Goal: Task Accomplishment & Management: Manage account settings

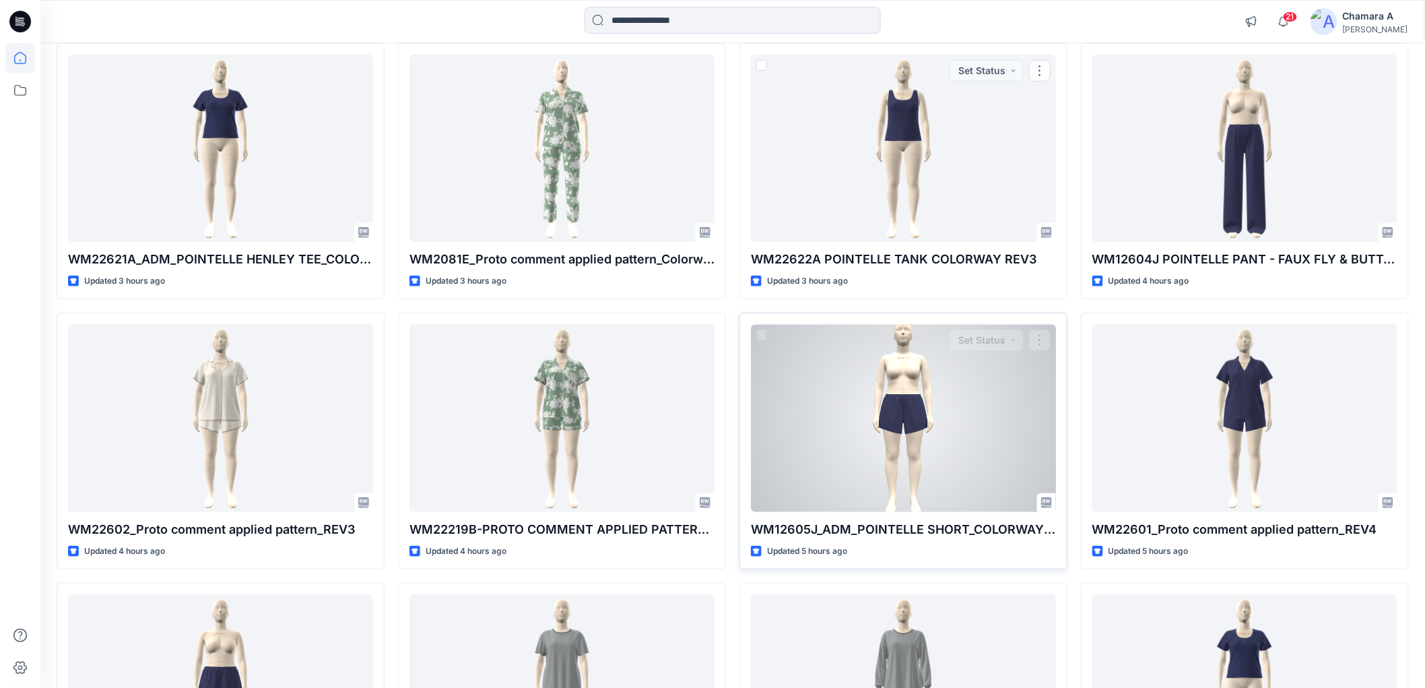
scroll to position [150, 0]
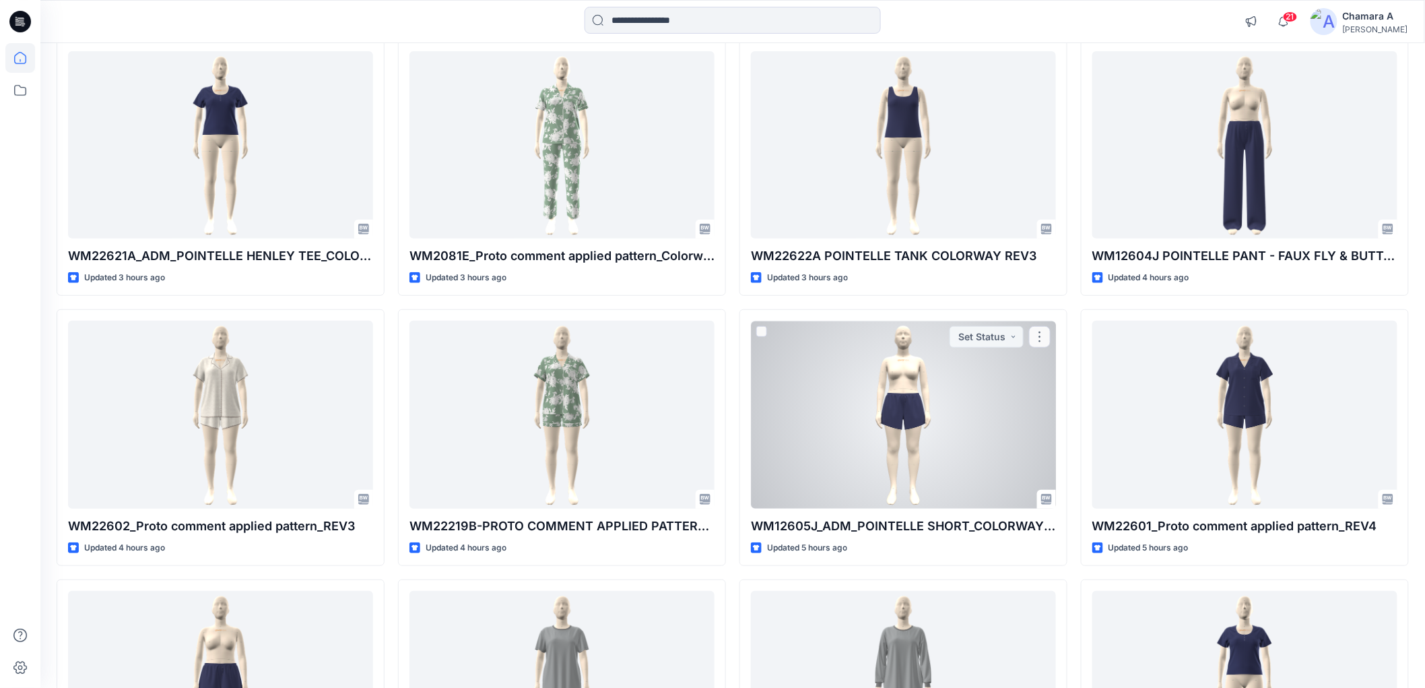
click at [905, 374] on div at bounding box center [903, 414] width 305 height 187
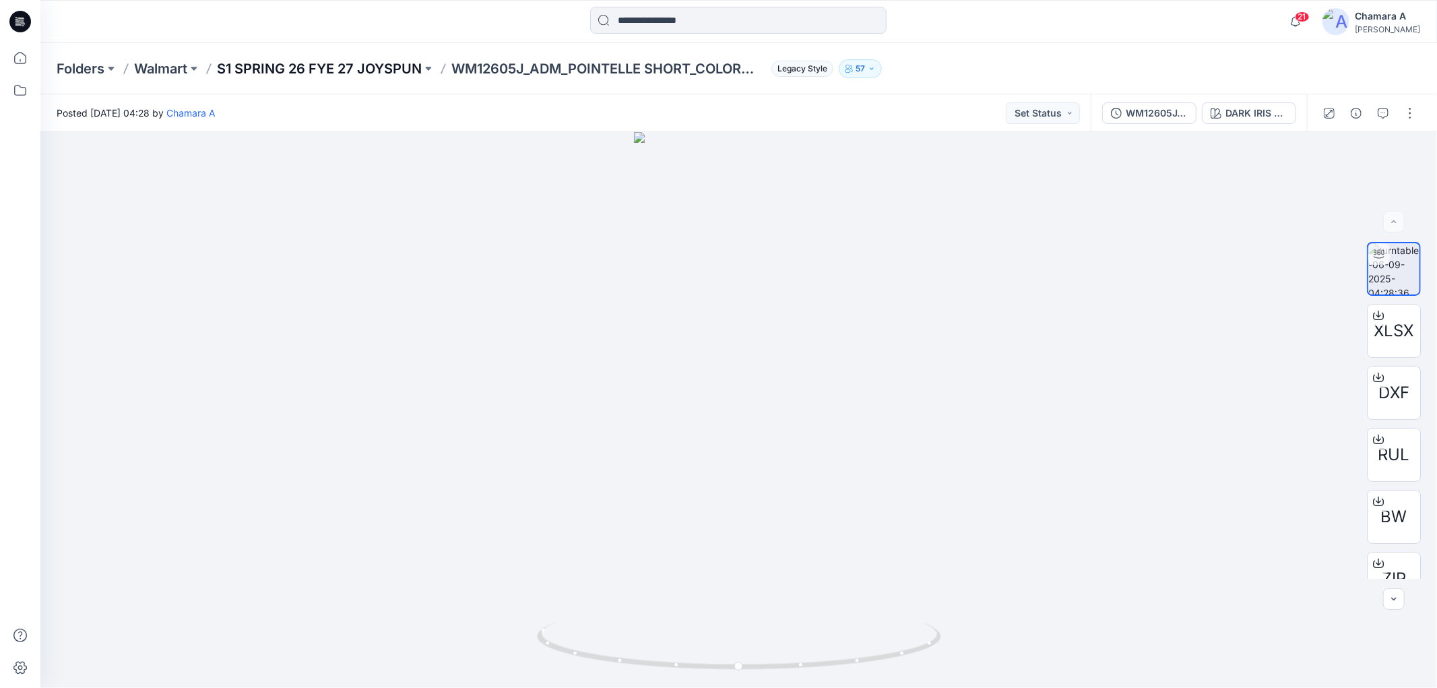
click at [348, 68] on p "S1 SPRING 26 FYE 27 JOYSPUN" at bounding box center [319, 68] width 205 height 19
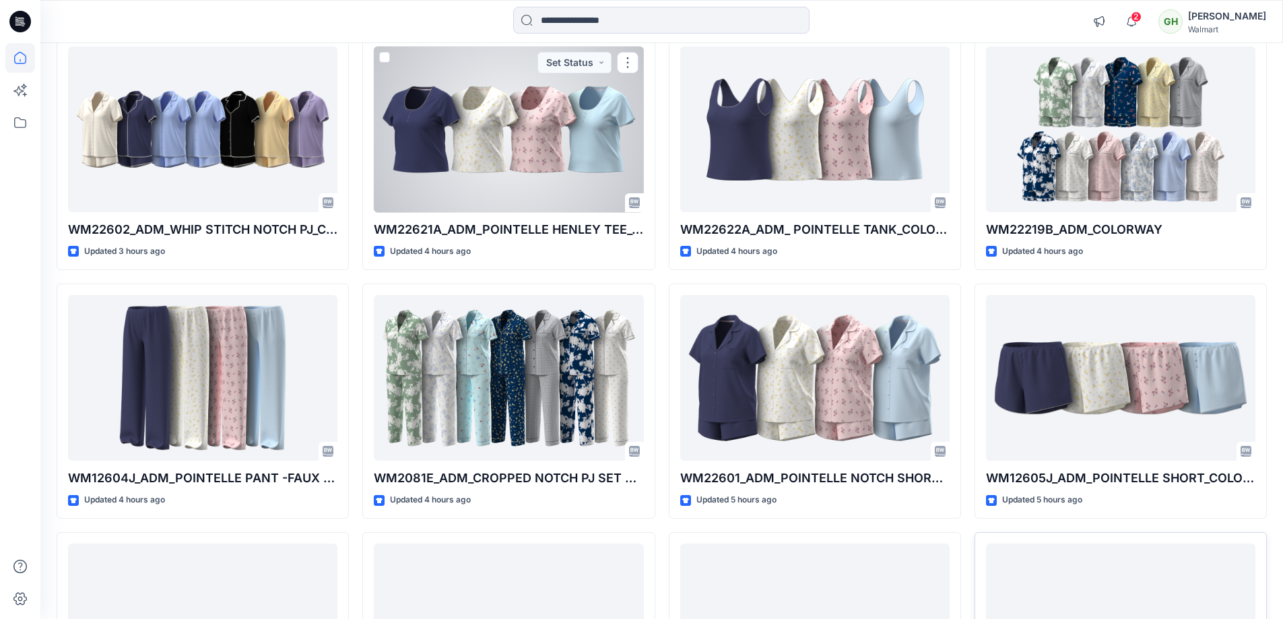
scroll to position [337, 0]
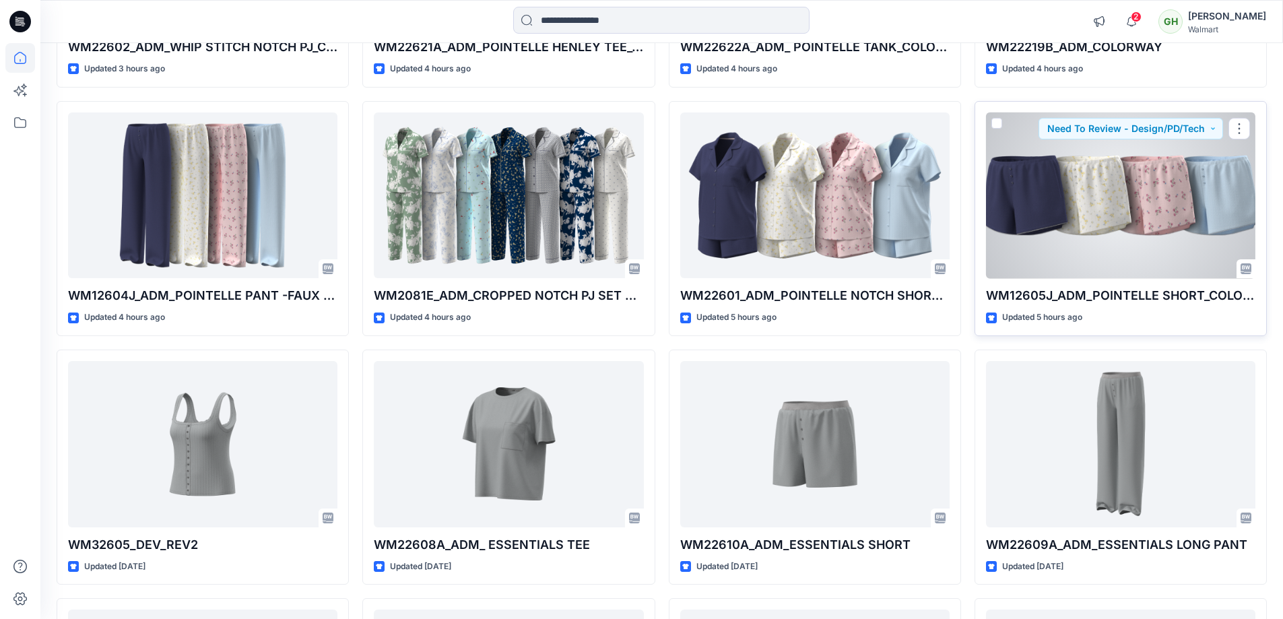
click at [1127, 203] on div at bounding box center [1120, 195] width 269 height 166
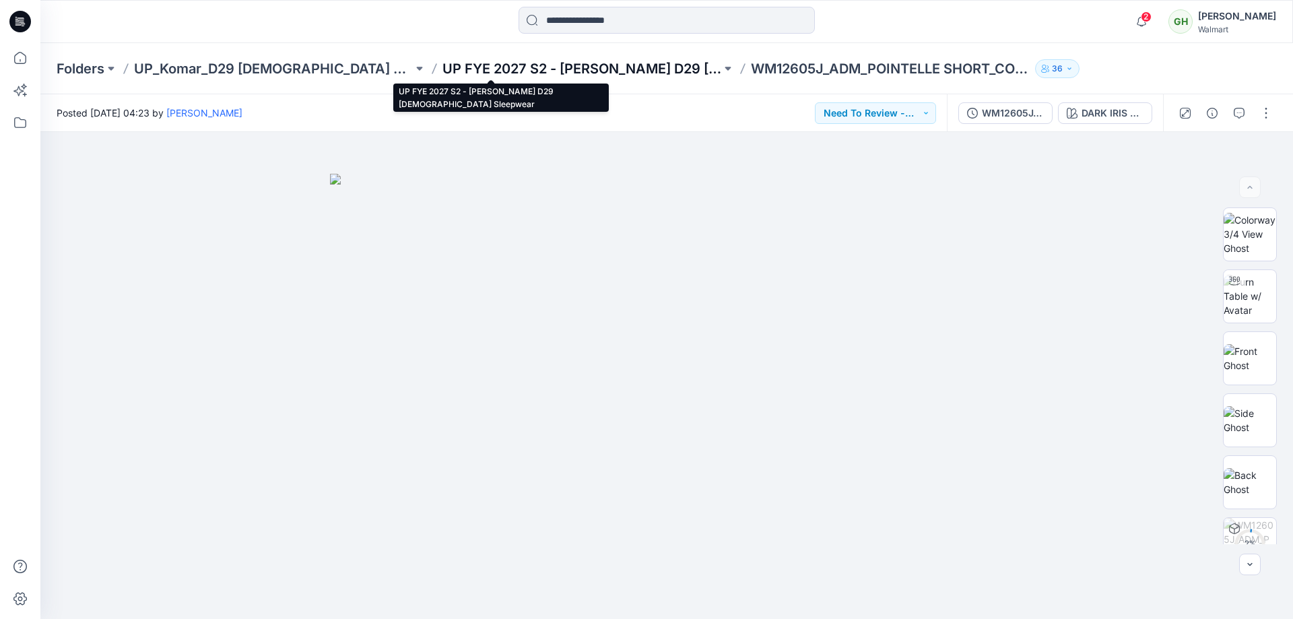
click at [452, 71] on p "UP FYE 2027 S2 - Komar D29 Ladies Sleepwear" at bounding box center [581, 68] width 279 height 19
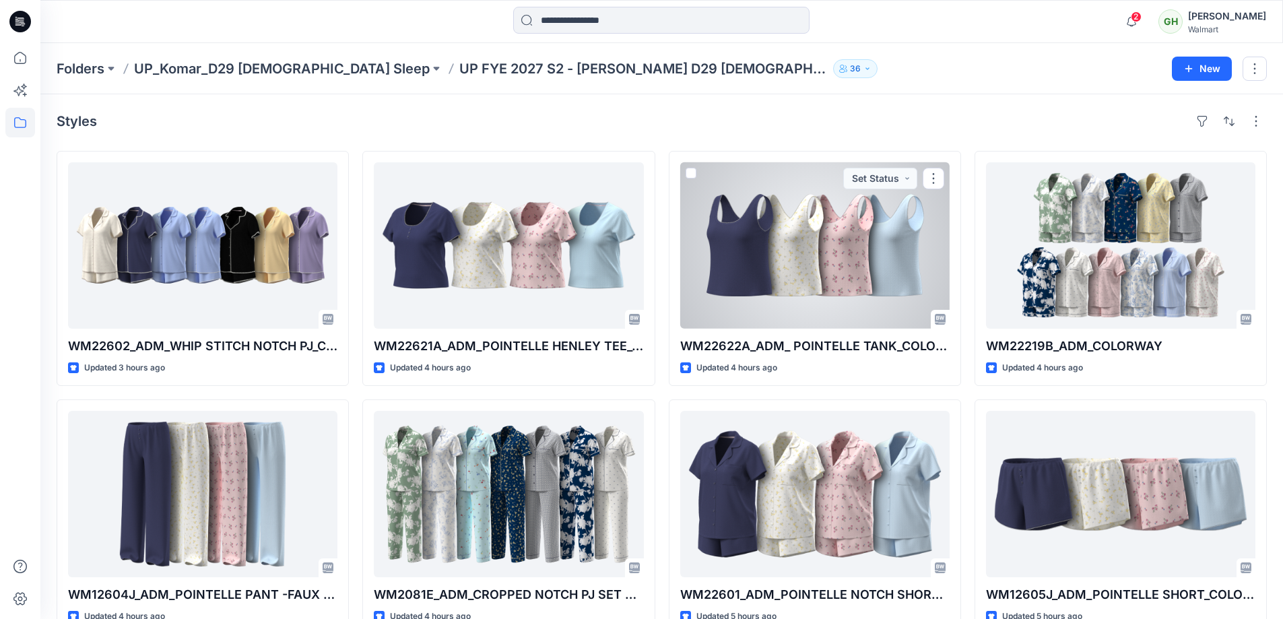
click at [782, 218] on div at bounding box center [814, 245] width 269 height 166
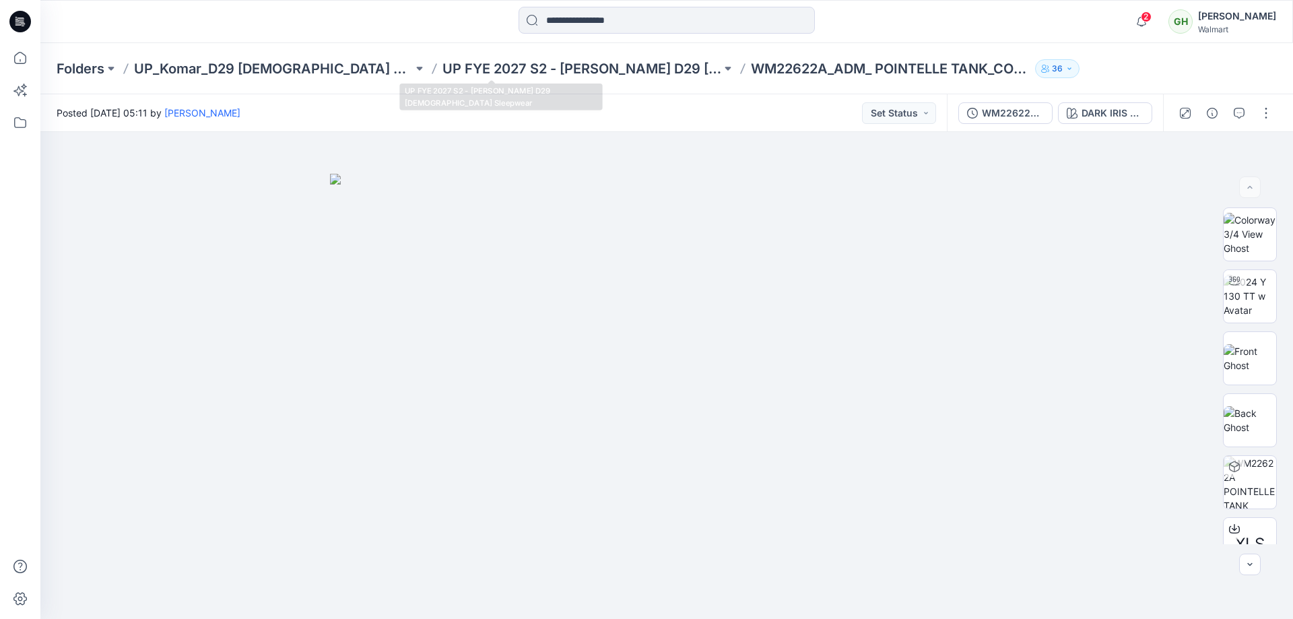
click at [429, 58] on div "Folders UP_Komar_D29 Ladies Sleep UP FYE 2027 S2 - Komar D29 Ladies Sleepwear W…" at bounding box center [666, 68] width 1253 height 51
click at [442, 59] on p "UP FYE 2027 S2 - Komar D29 Ladies Sleepwear" at bounding box center [581, 68] width 279 height 19
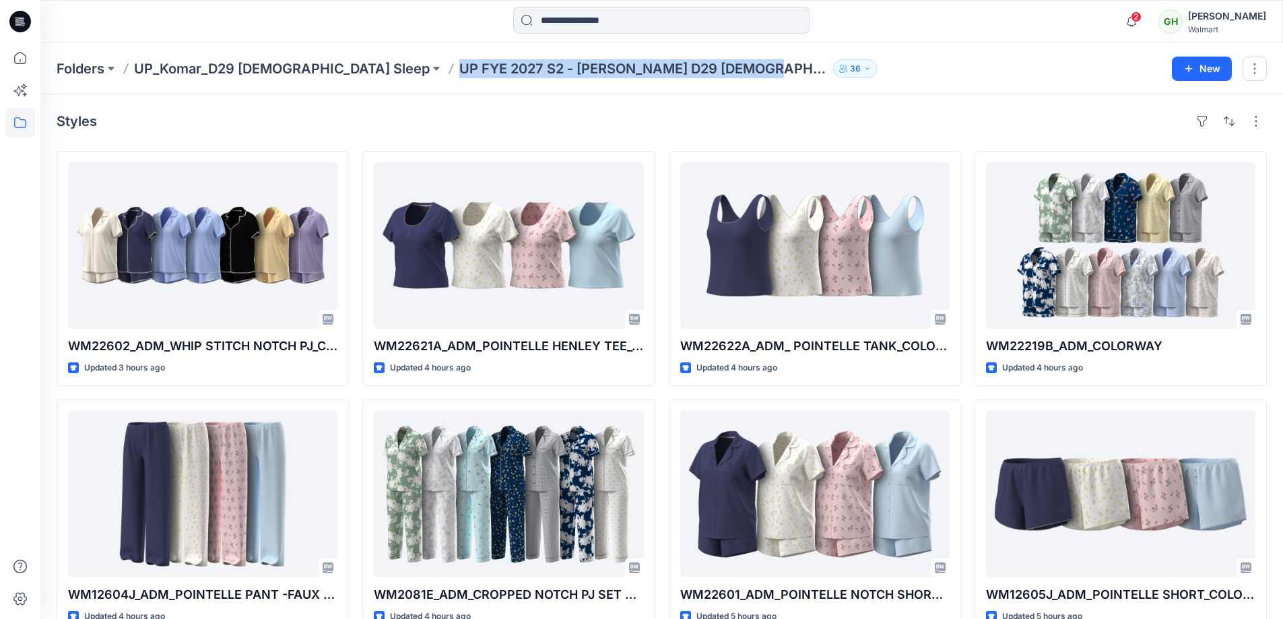
drag, startPoint x: 353, startPoint y: 70, endPoint x: 655, endPoint y: 73, distance: 301.7
click at [655, 73] on p "UP FYE 2027 S2 - Komar D29 Ladies Sleepwear" at bounding box center [643, 68] width 368 height 19
click at [374, 38] on div "2 Notifications Your style WM22602_ADM_WHIP STITCH NOTCH PJ_COLORWAY has been u…" at bounding box center [661, 21] width 1243 height 43
drag, startPoint x: 354, startPoint y: 65, endPoint x: 673, endPoint y: 59, distance: 320.0
click at [676, 59] on div "Folders UP_Komar_D29 Ladies Sleep UP FYE 2027 S2 - Komar D29 Ladies Sleepwear 36" at bounding box center [609, 68] width 1105 height 19
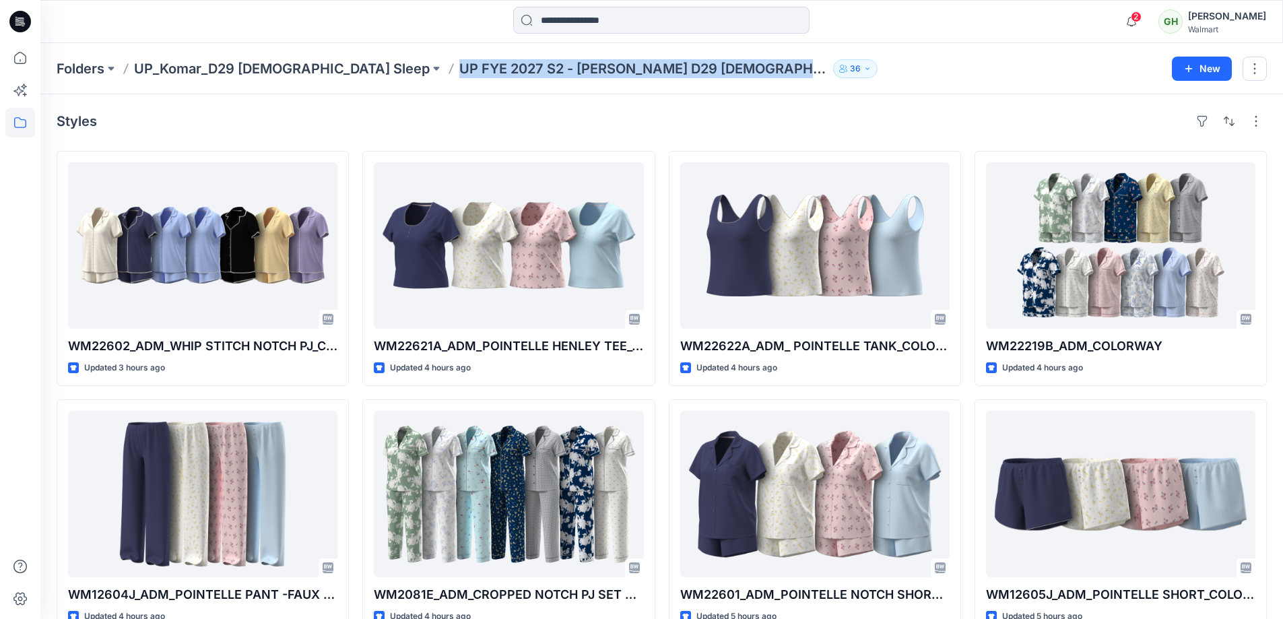
copy div "UP FYE 2027 S2 - Komar D29 Ladies Sleepwear 36 New"
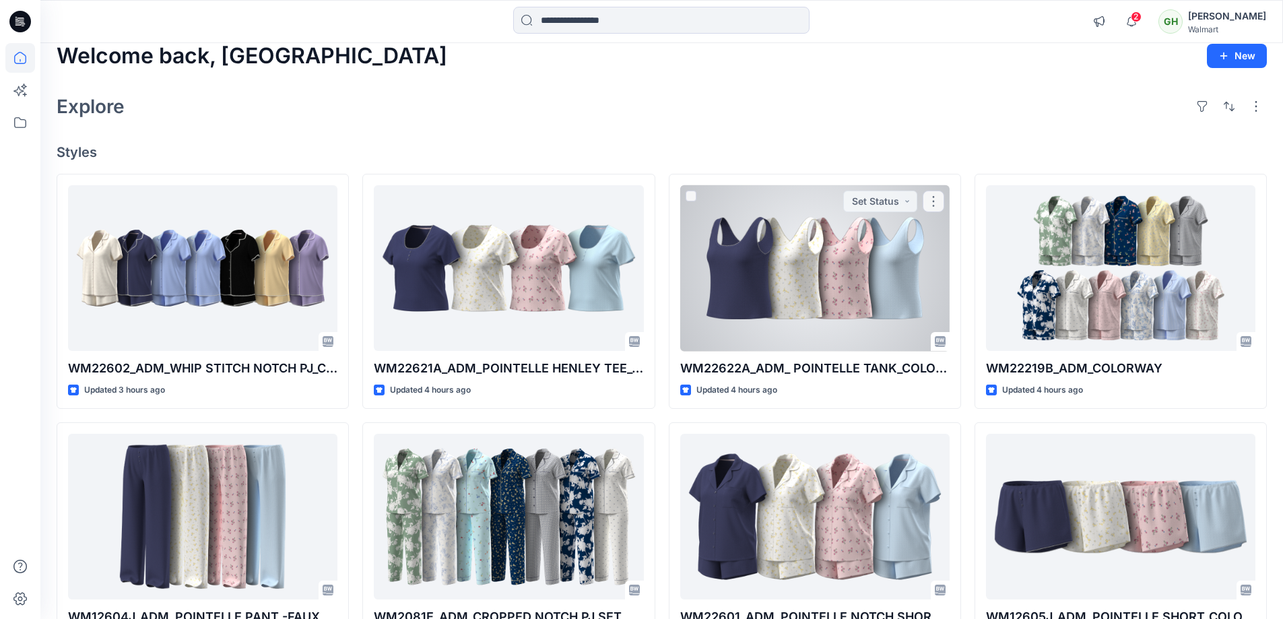
scroll to position [337, 0]
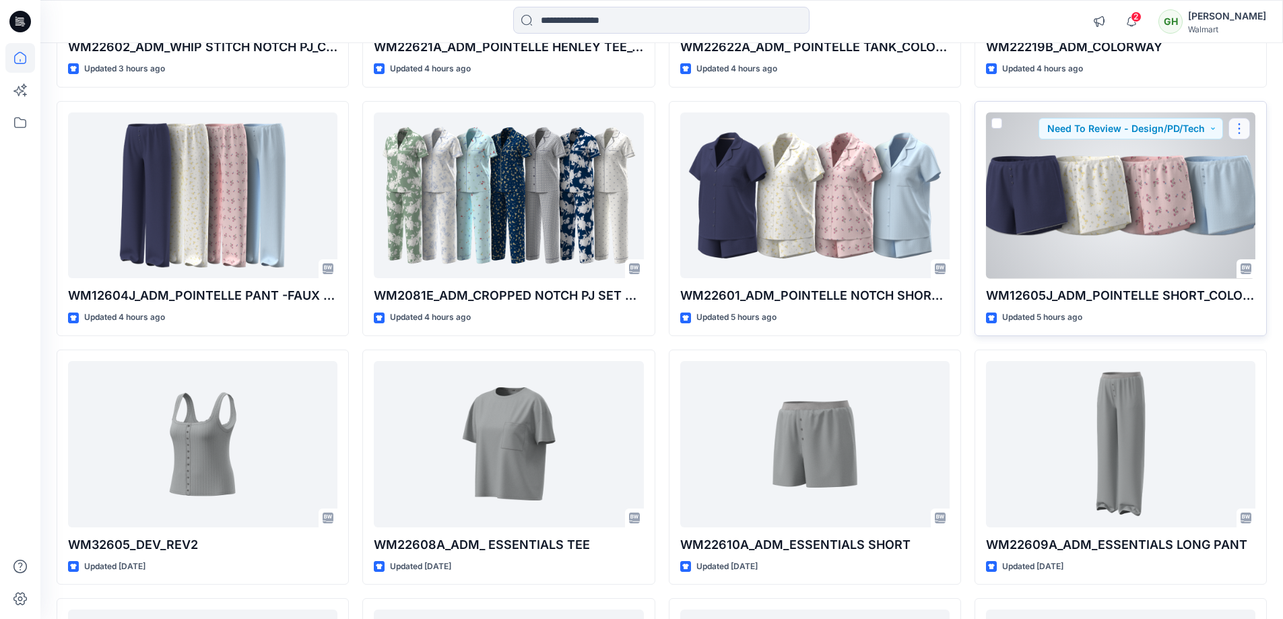
click at [1241, 134] on button "button" at bounding box center [1239, 129] width 22 height 22
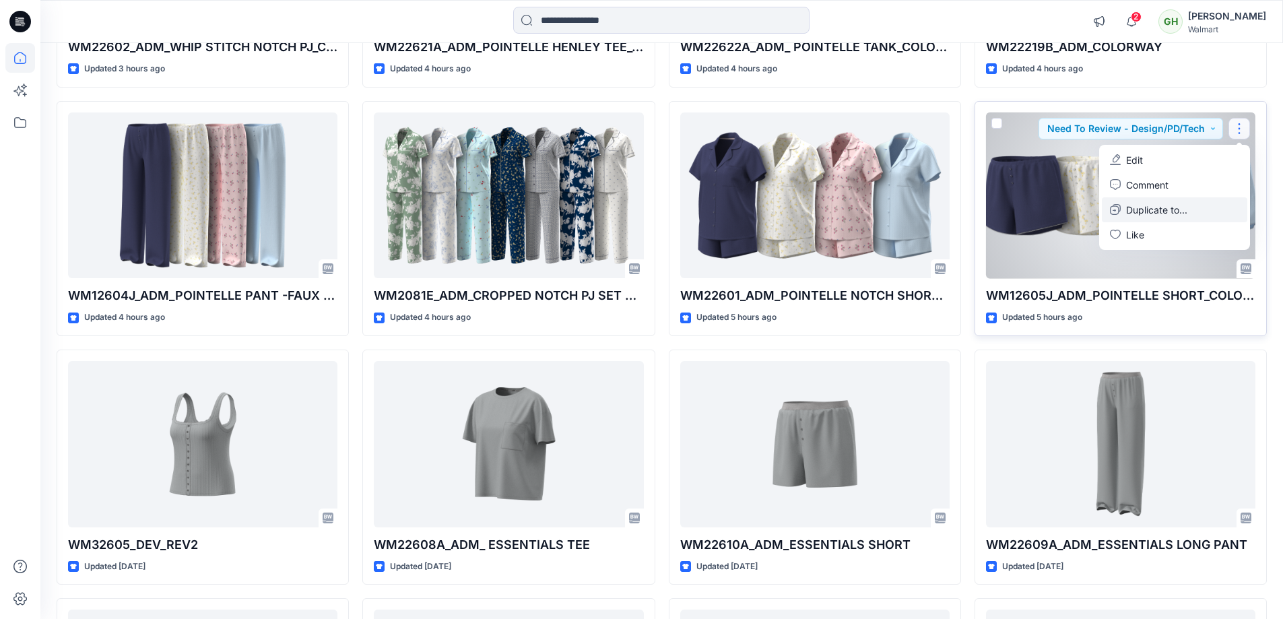
click at [1161, 208] on p "Duplicate to..." at bounding box center [1156, 210] width 61 height 14
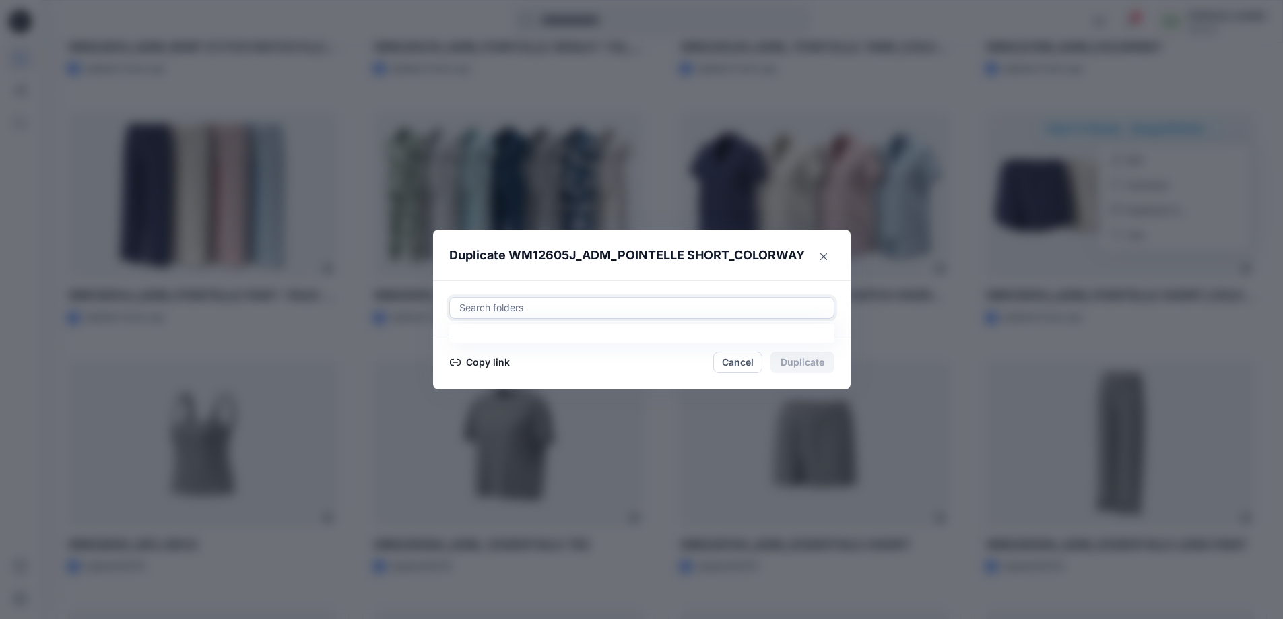
click at [533, 304] on div at bounding box center [642, 308] width 368 height 16
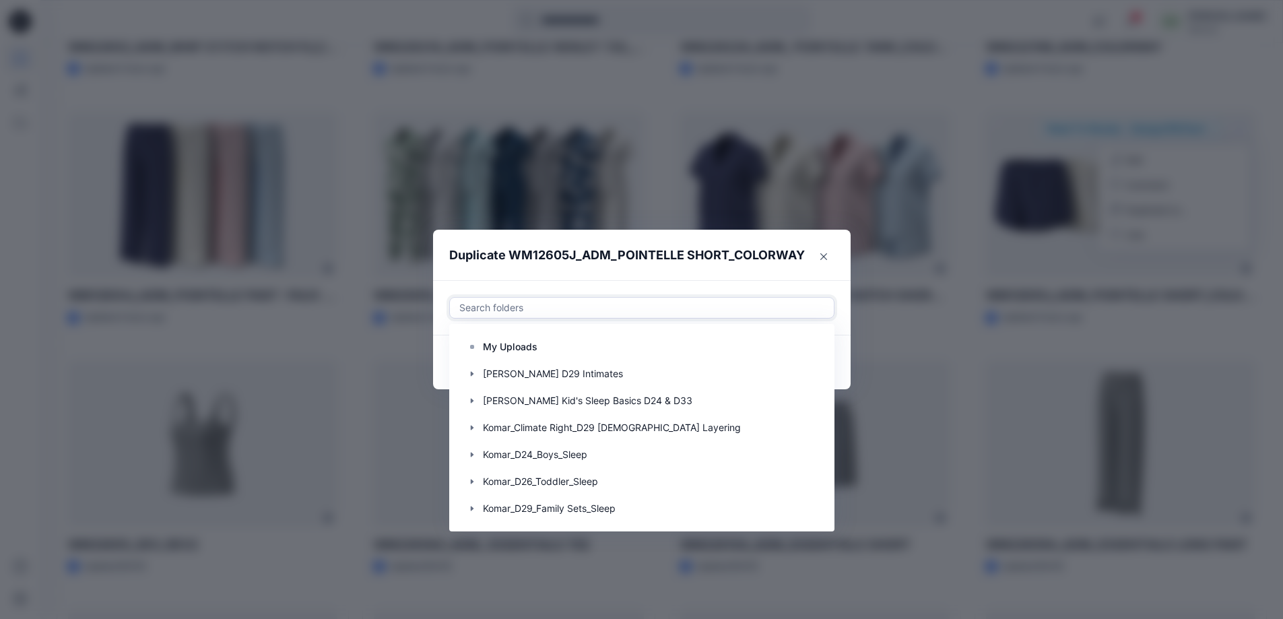
paste input "**********"
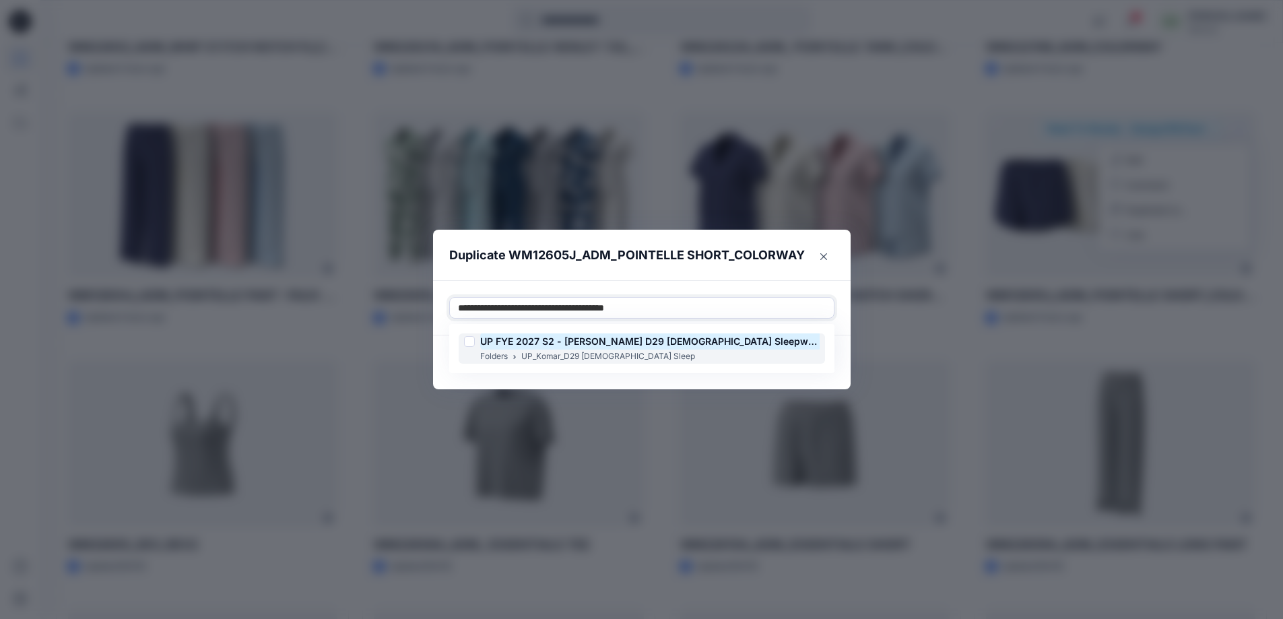
click at [548, 337] on mark "UP FYE 2027 S2 - [PERSON_NAME] D29 [DEMOGRAPHIC_DATA] Sleepwear" at bounding box center [651, 341] width 343 height 18
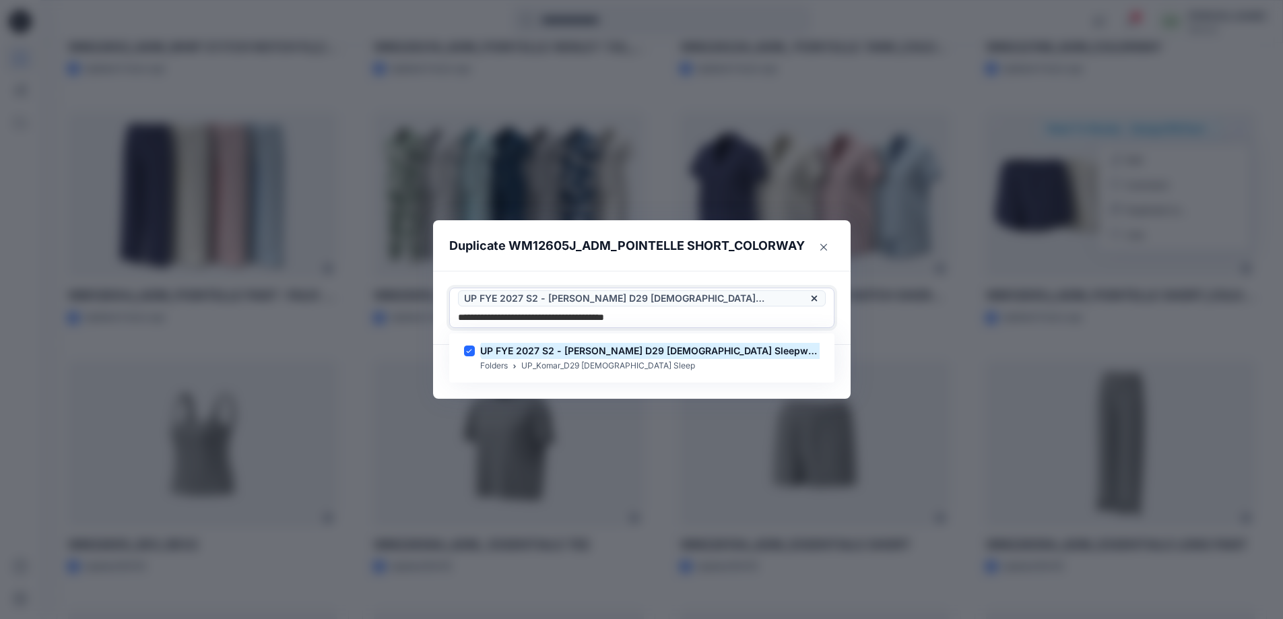
type input "**********"
click at [779, 260] on header "Duplicate WM12605J_ADM_POINTELLE SHORT_COLORWAY" at bounding box center [628, 245] width 391 height 51
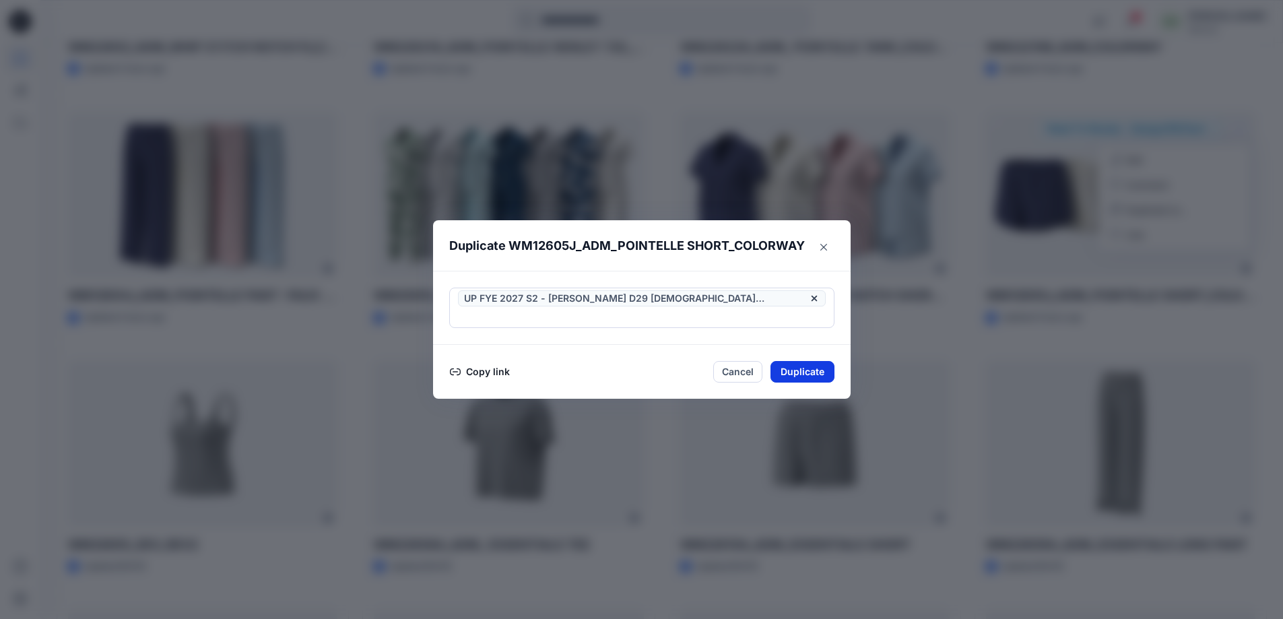
click at [826, 362] on button "Duplicate" at bounding box center [802, 372] width 64 height 22
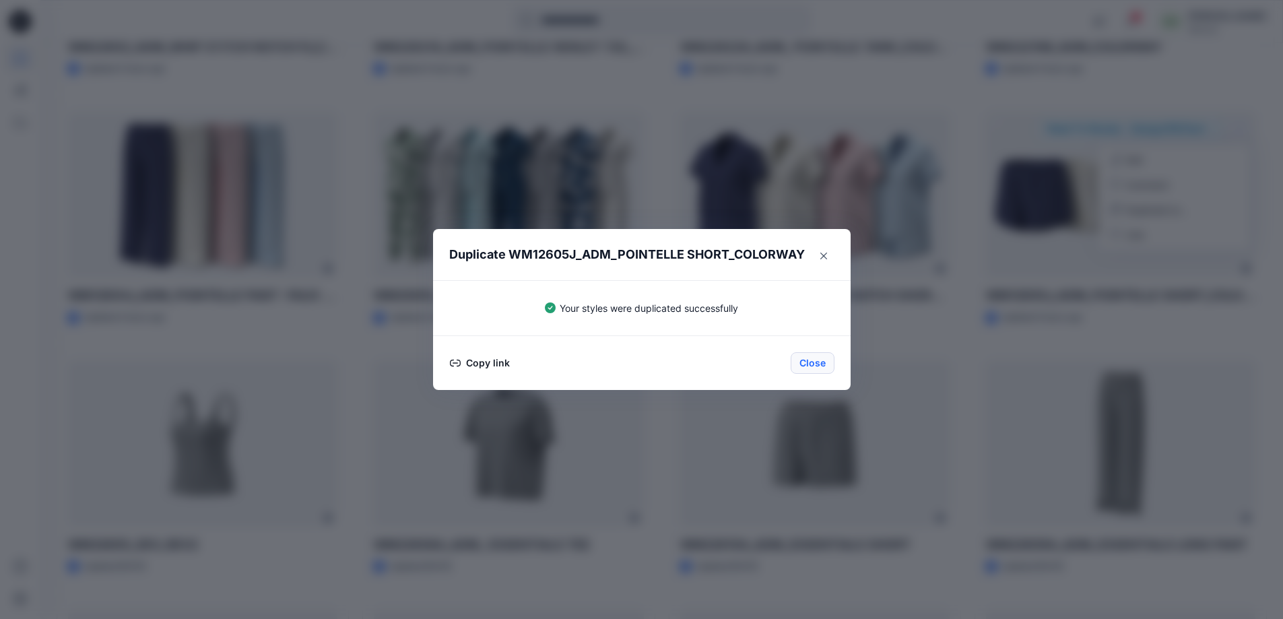
click at [822, 362] on button "Close" at bounding box center [813, 363] width 44 height 22
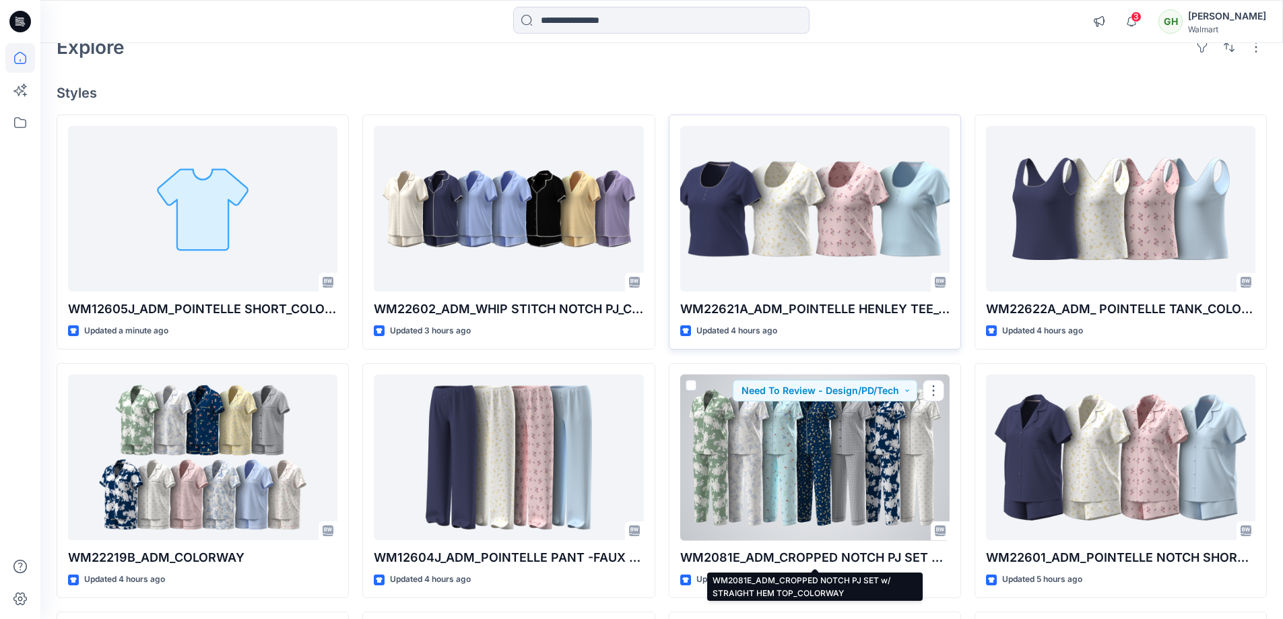
scroll to position [0, 0]
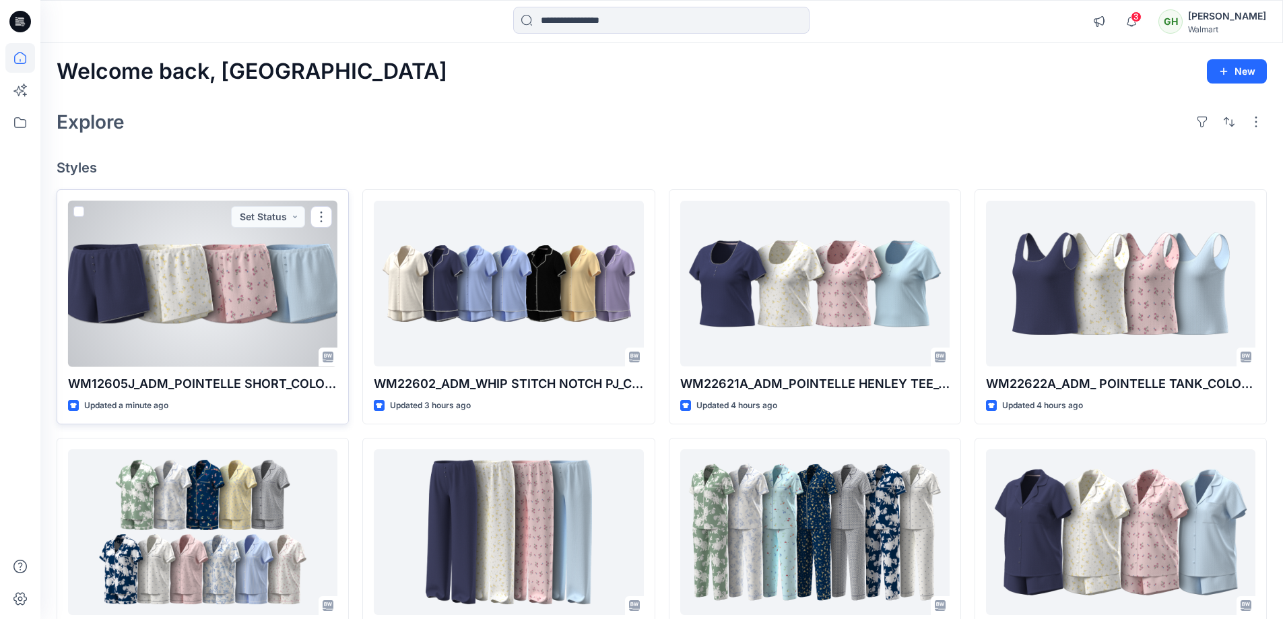
click at [192, 326] on div at bounding box center [202, 284] width 269 height 166
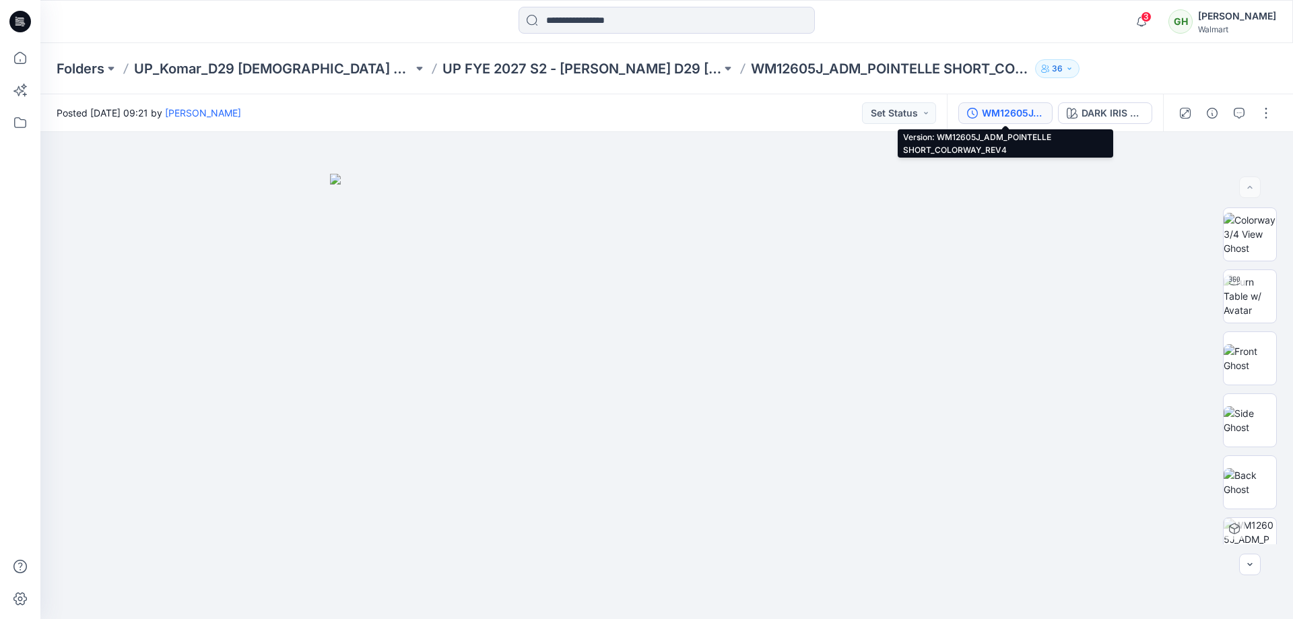
click at [1028, 112] on div "WM12605J_ADM_POINTELLE SHORT_COLORWAY_REV4" at bounding box center [1013, 113] width 62 height 15
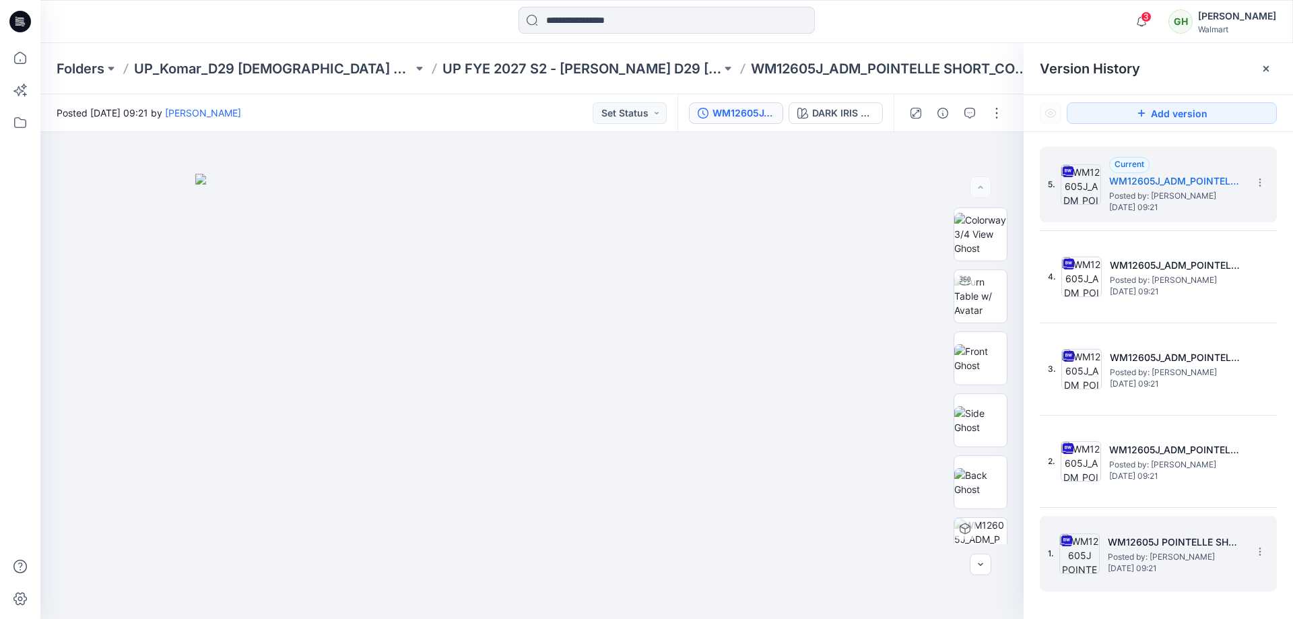
click at [1178, 545] on h5 "WM12605J POINTELLE SHORT_COLORWAY" at bounding box center [1175, 542] width 135 height 16
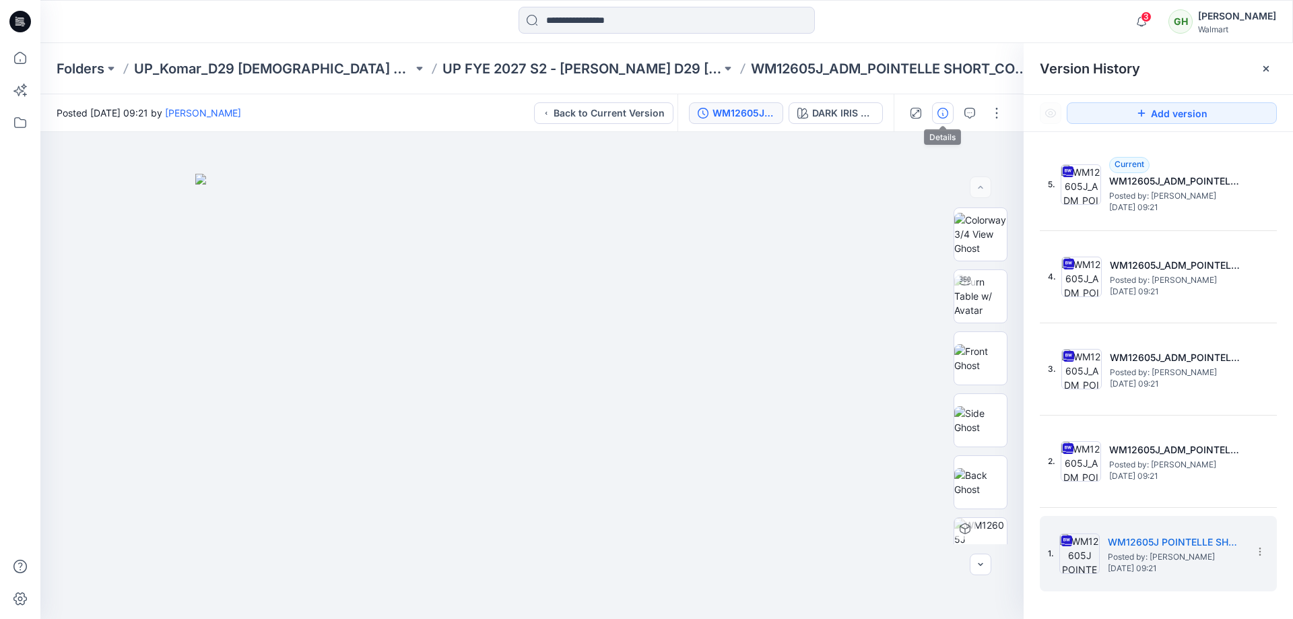
click at [944, 114] on icon "button" at bounding box center [943, 113] width 11 height 11
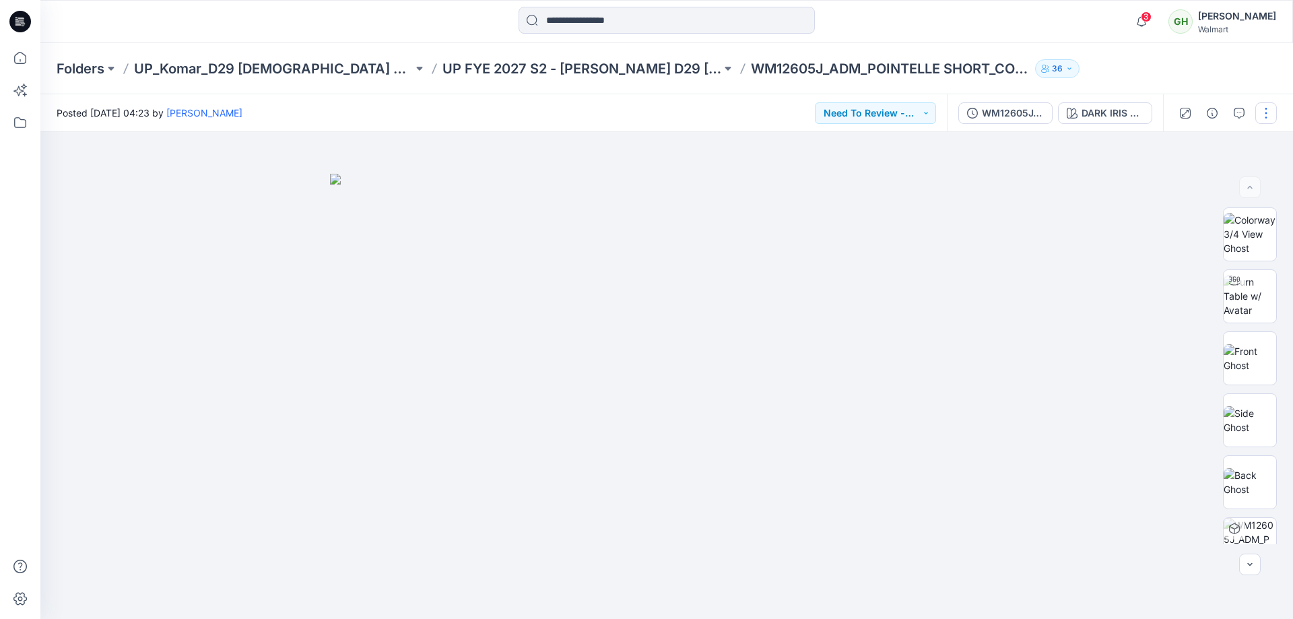
click at [1260, 117] on button "button" at bounding box center [1266, 113] width 22 height 22
click at [1203, 180] on button "Edit" at bounding box center [1210, 182] width 124 height 25
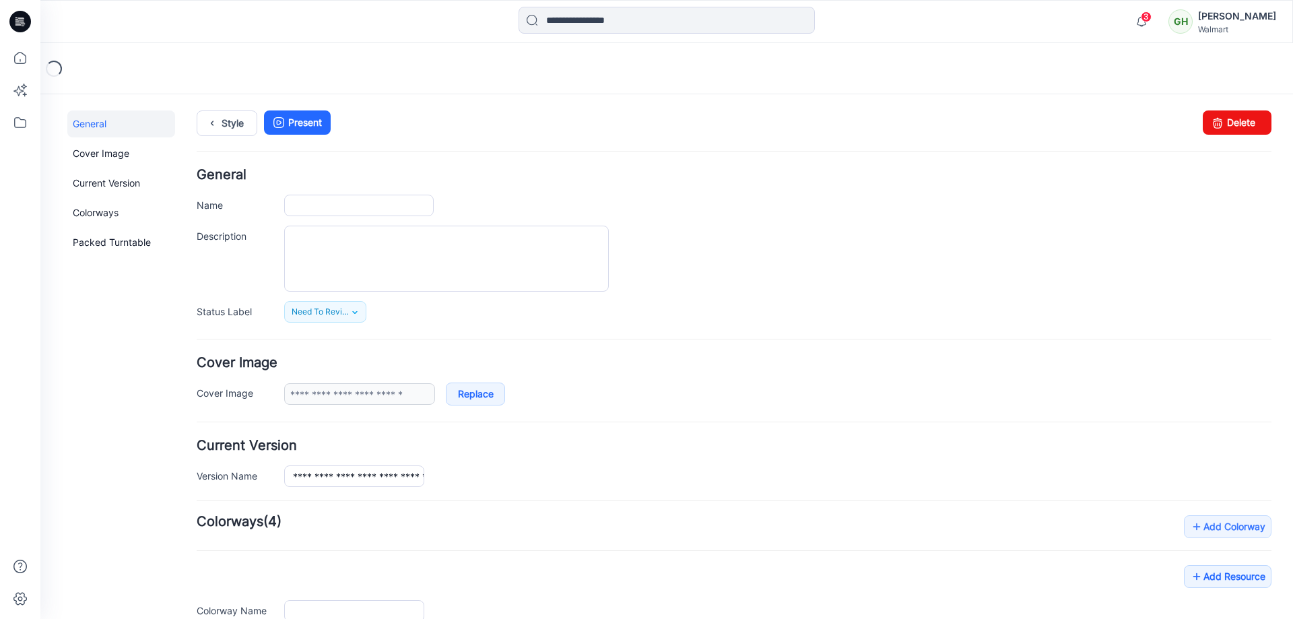
type input "**********"
drag, startPoint x: 1208, startPoint y: 134, endPoint x: 744, endPoint y: 147, distance: 463.6
click at [1208, 134] on icon at bounding box center [1217, 122] width 19 height 24
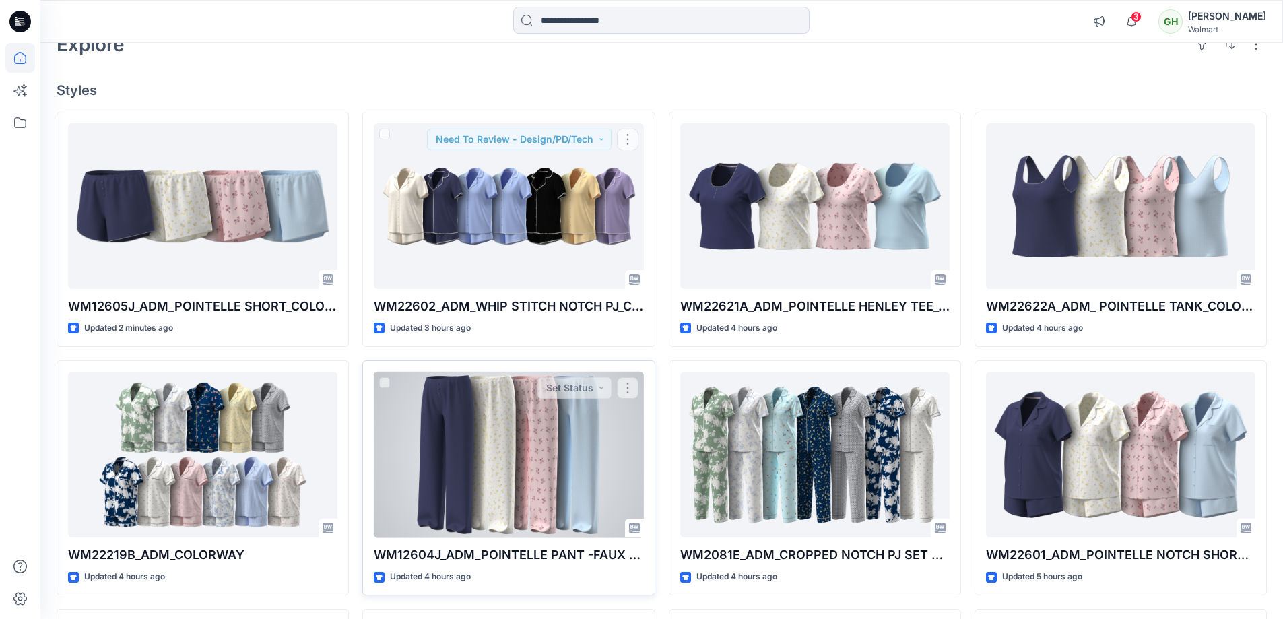
scroll to position [135, 0]
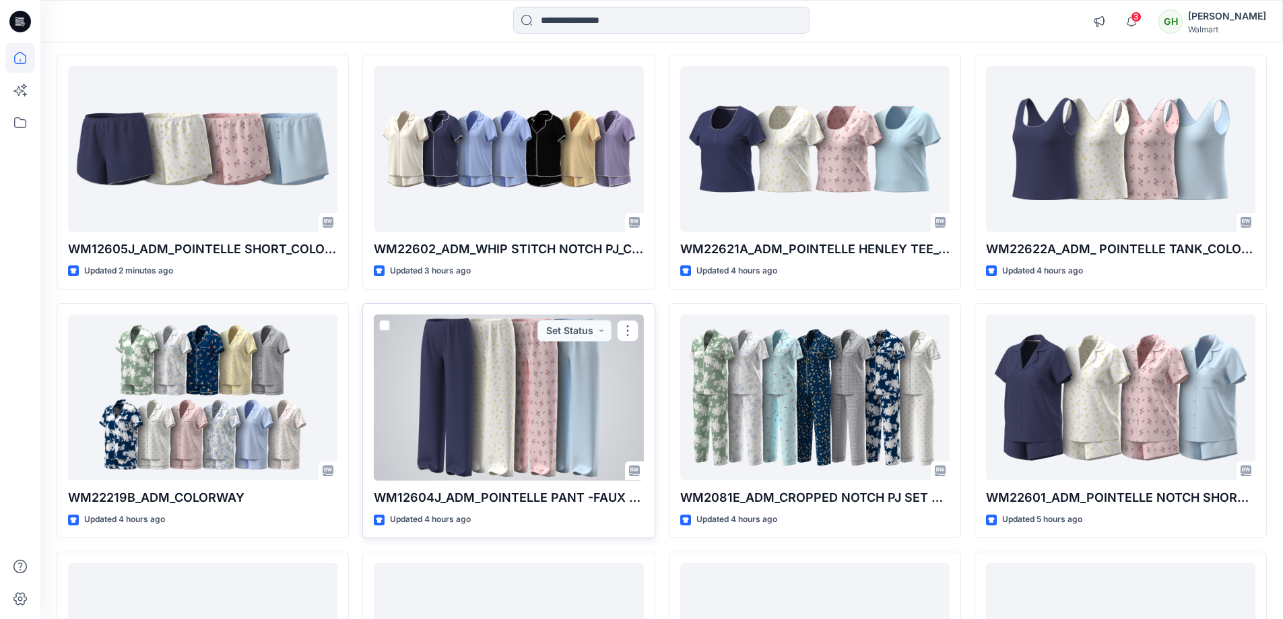
click at [488, 374] on div at bounding box center [508, 398] width 269 height 166
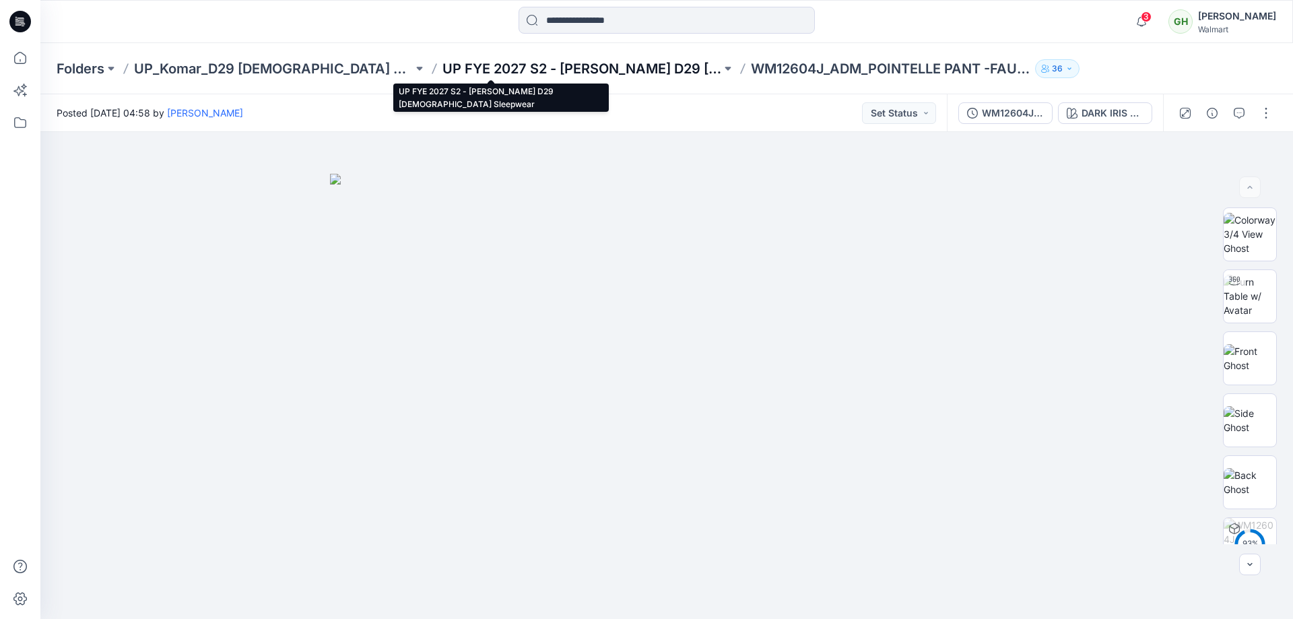
click at [442, 74] on p "UP FYE 2027 S2 - [PERSON_NAME] D29 [DEMOGRAPHIC_DATA] Sleepwear" at bounding box center [581, 68] width 279 height 19
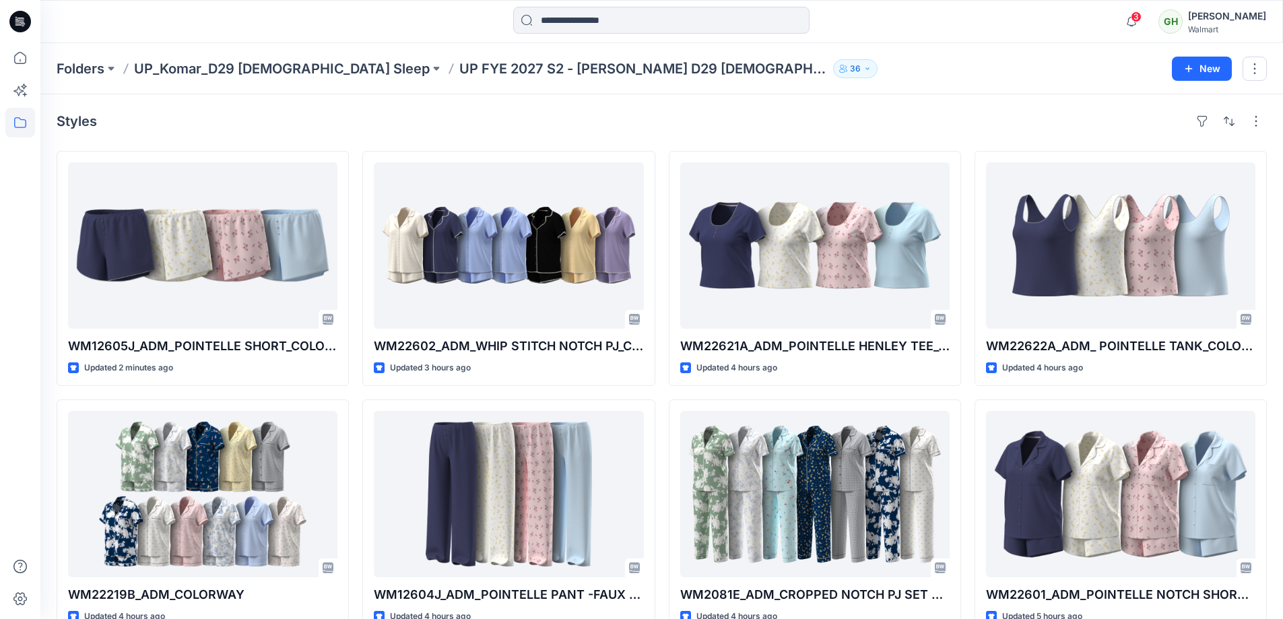
click at [408, 80] on div "Folders UP_Komar_D29 Ladies Sleep UP FYE 2027 S2 - Komar D29 Ladies Sleepwear 3…" at bounding box center [661, 68] width 1243 height 51
click at [459, 61] on p "UP FYE 2027 S2 - [PERSON_NAME] D29 [DEMOGRAPHIC_DATA] Sleepwear" at bounding box center [643, 68] width 368 height 19
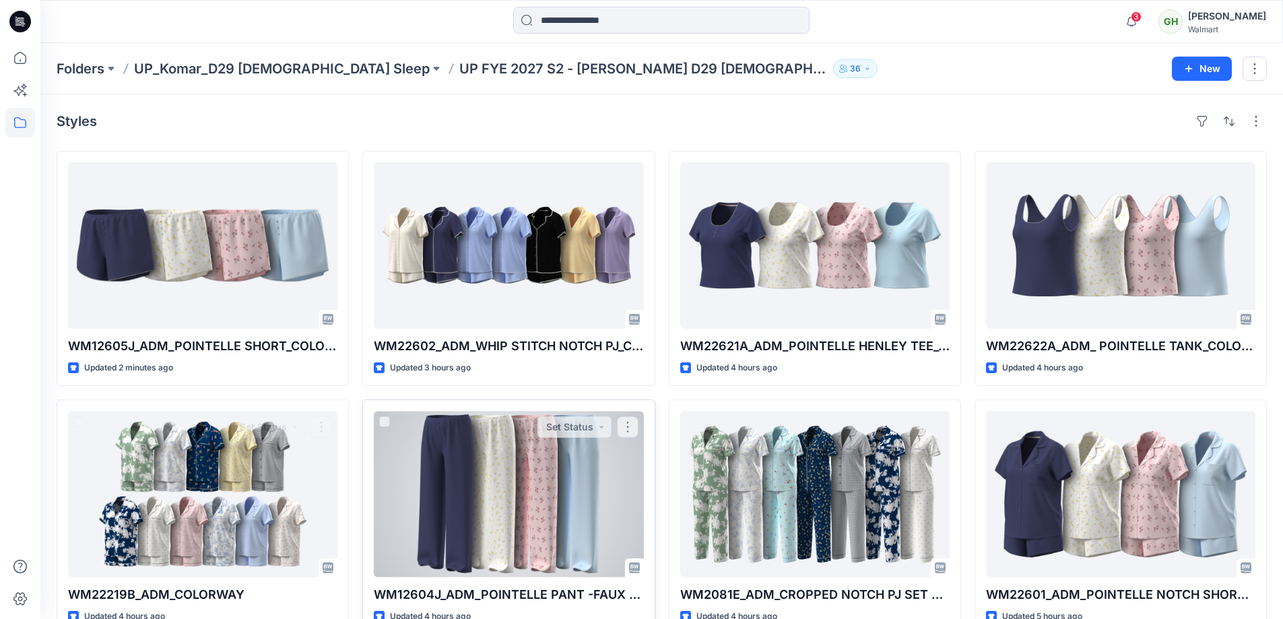
click at [453, 469] on div at bounding box center [508, 494] width 269 height 166
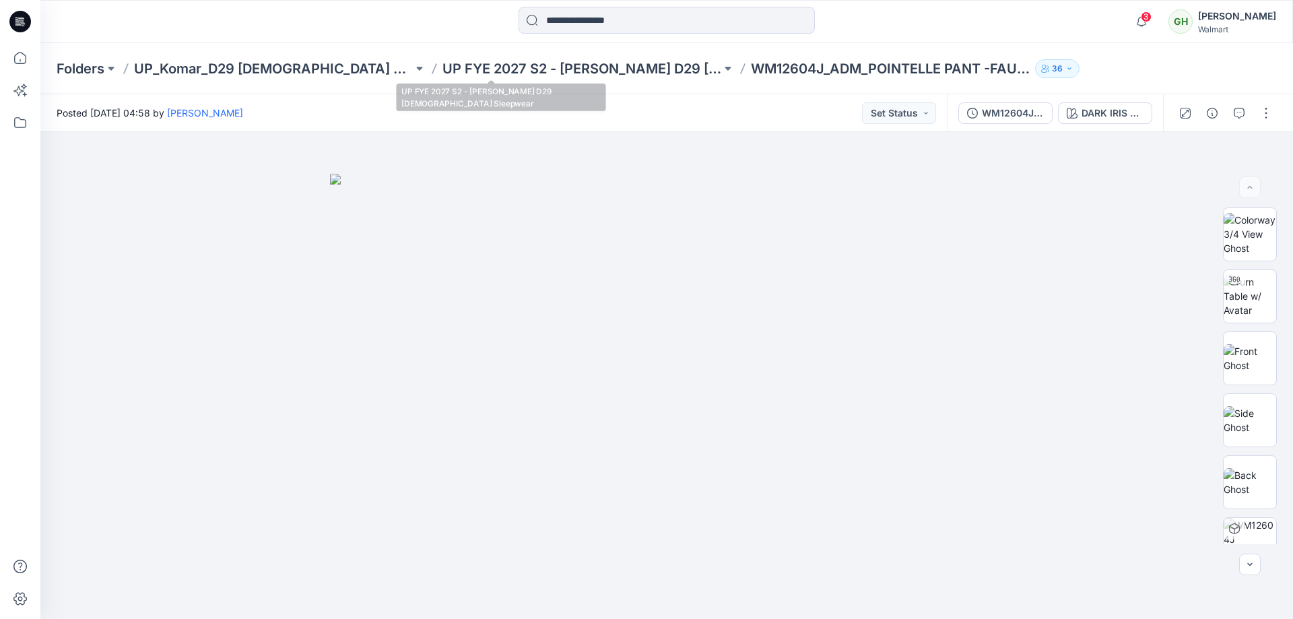
click at [488, 55] on div "Folders UP_Komar_D29 Ladies Sleep UP FYE 2027 S2 - Komar D29 Ladies Sleepwear W…" at bounding box center [666, 68] width 1253 height 51
click at [491, 55] on div "Folders UP_Komar_D29 Ladies Sleep UP FYE 2027 S2 - Komar D29 Ladies Sleepwear W…" at bounding box center [666, 68] width 1253 height 51
click at [498, 61] on p "UP FYE 2027 S2 - Komar D29 Ladies Sleepwear" at bounding box center [581, 68] width 279 height 19
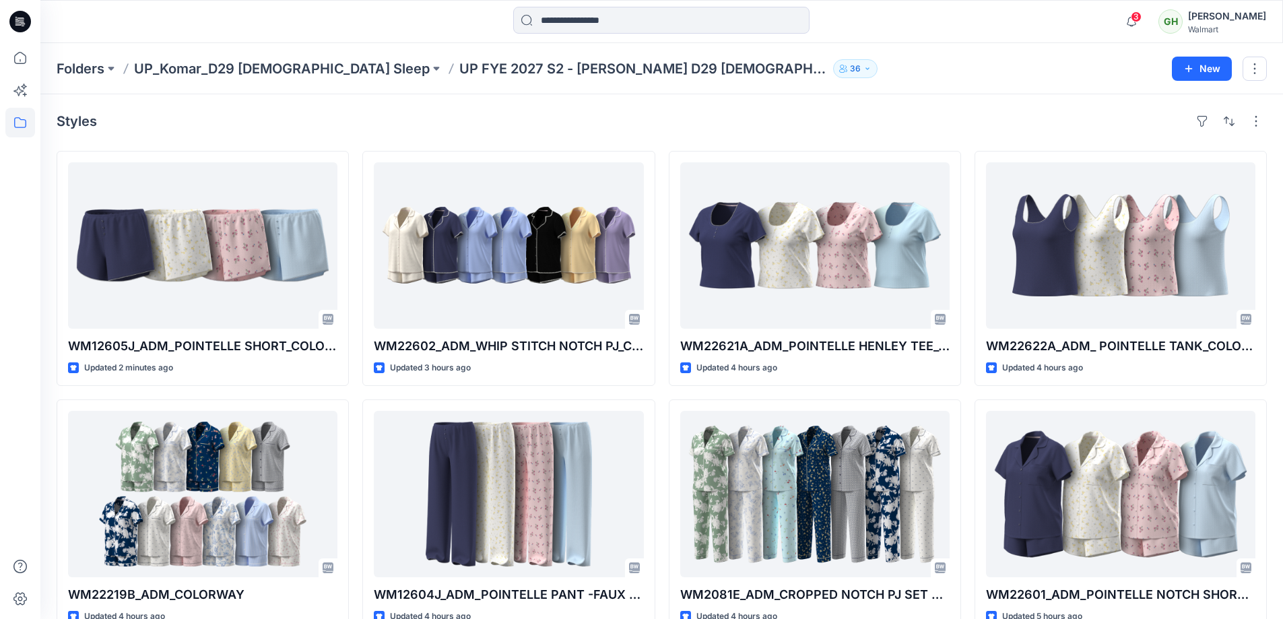
click at [519, 72] on p "UP FYE 2027 S2 - Komar D29 Ladies Sleepwear" at bounding box center [643, 68] width 368 height 19
click at [520, 69] on p "UP FYE 2027 S2 - Komar D29 Ladies Sleepwear" at bounding box center [643, 68] width 368 height 19
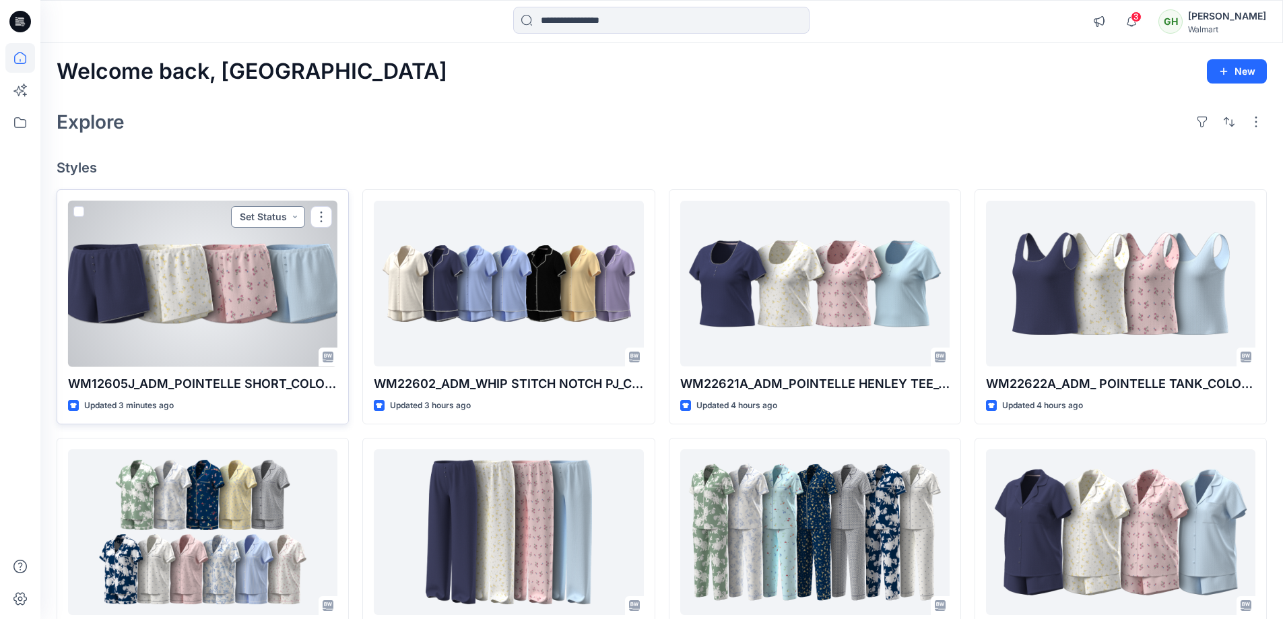
click at [249, 218] on button "Set Status" at bounding box center [268, 217] width 74 height 22
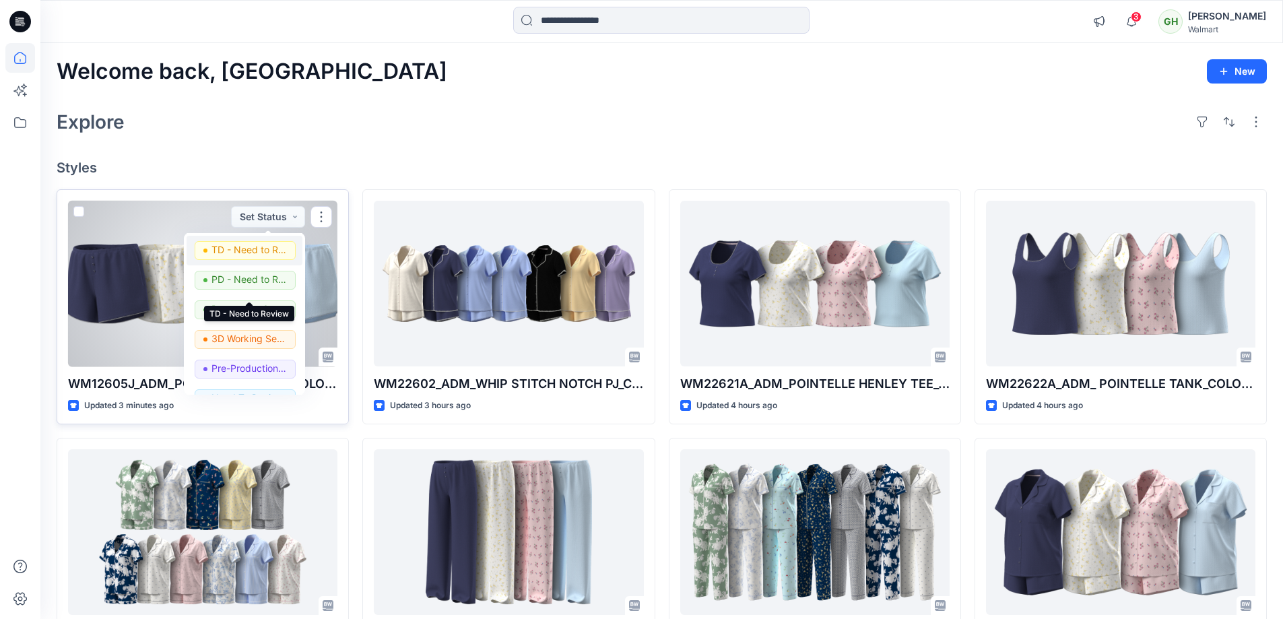
scroll to position [135, 0]
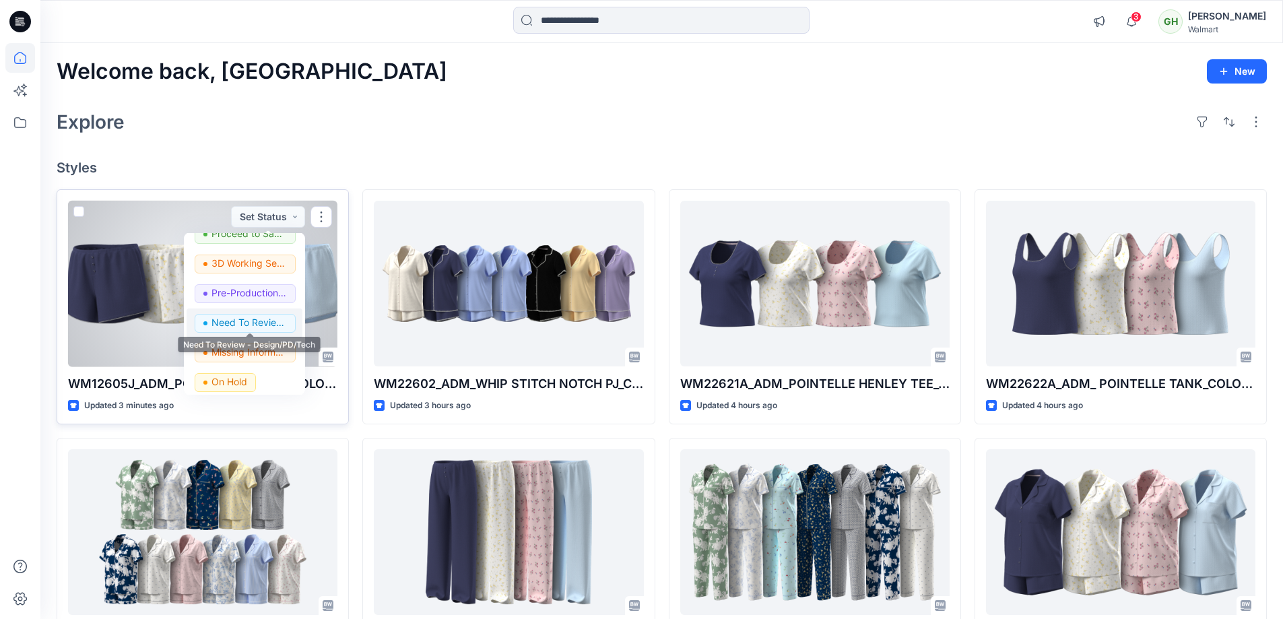
click at [250, 318] on p "Need To Review - Design/PD/Tech" at bounding box center [248, 323] width 75 height 18
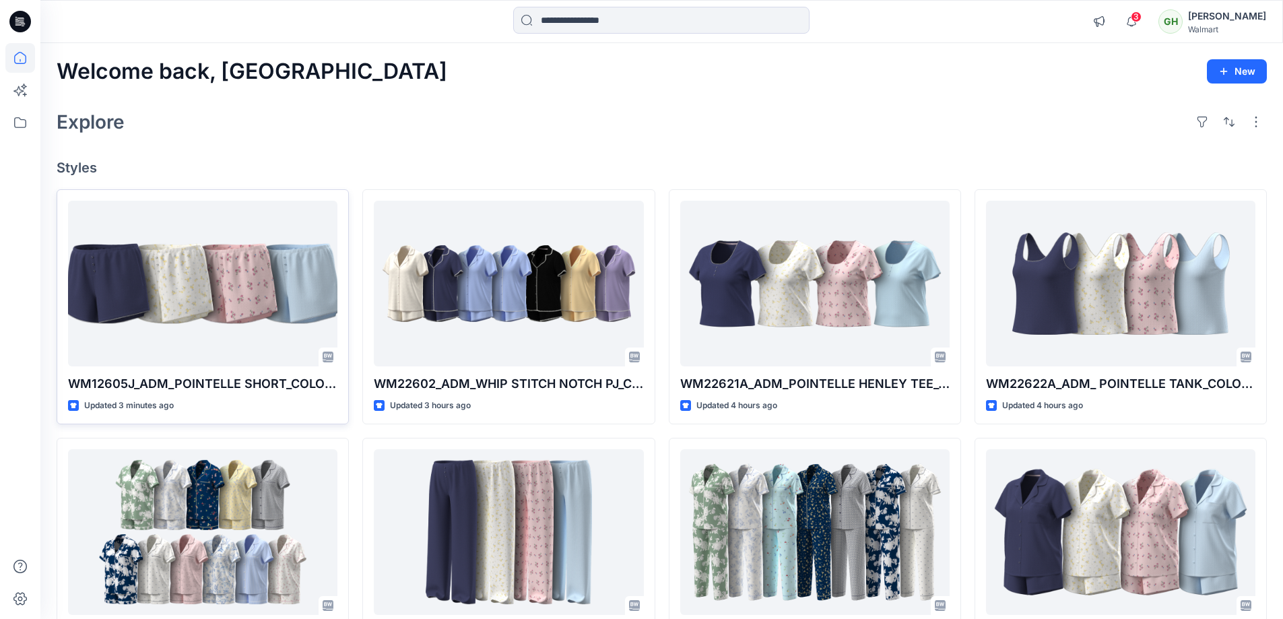
click at [404, 111] on div "Explore" at bounding box center [662, 122] width 1210 height 32
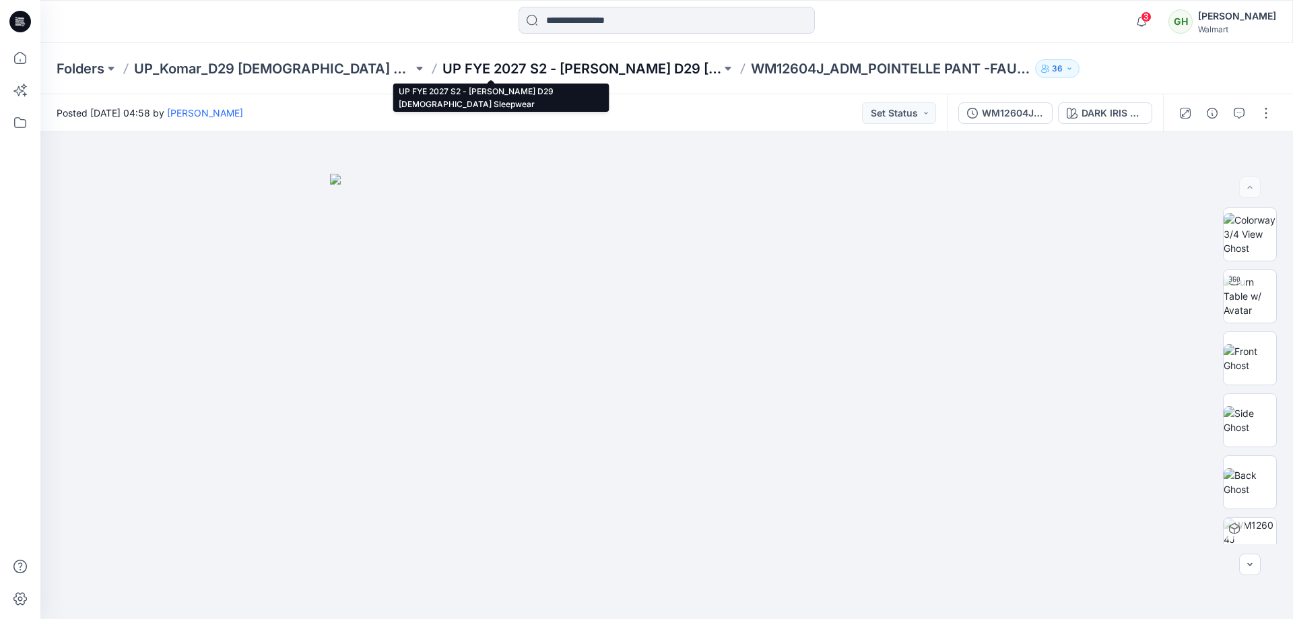
click at [455, 62] on p "UP FYE 2027 S2 - [PERSON_NAME] D29 [DEMOGRAPHIC_DATA] Sleepwear" at bounding box center [581, 68] width 279 height 19
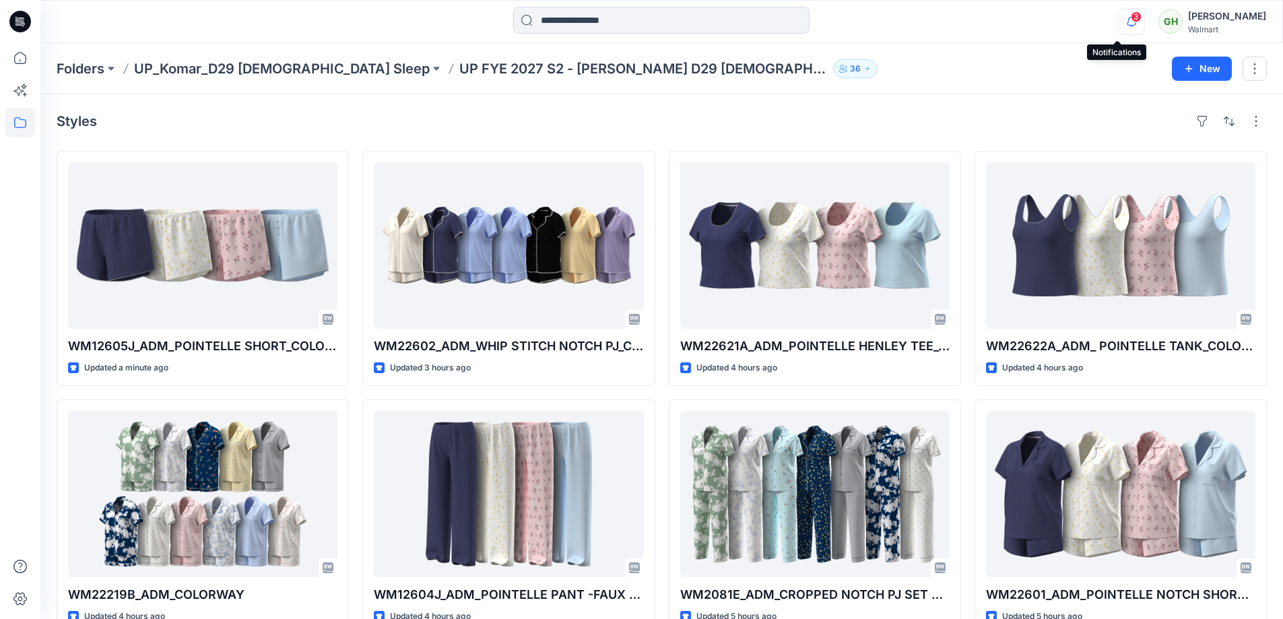
click at [1127, 24] on icon "button" at bounding box center [1131, 21] width 9 height 9
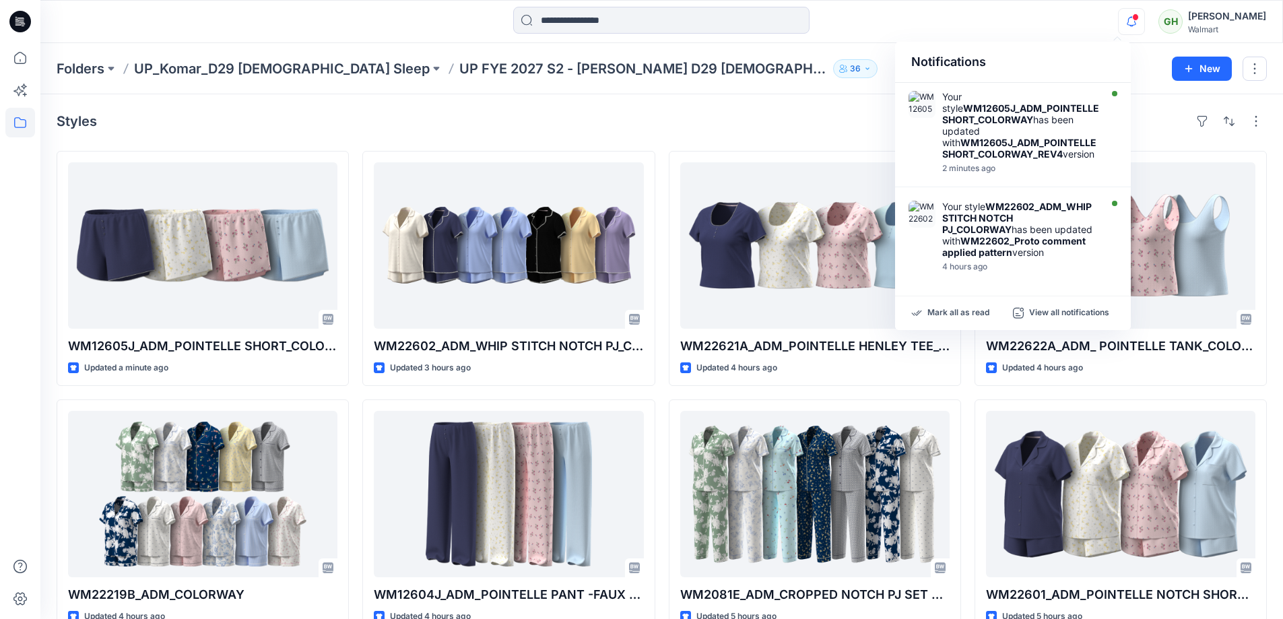
click at [802, 94] on div "Styles WM12605J_ADM_POINTELLE SHORT_COLORWAY Updated a minute ago WM22219B_ADM_…" at bounding box center [661, 521] width 1243 height 854
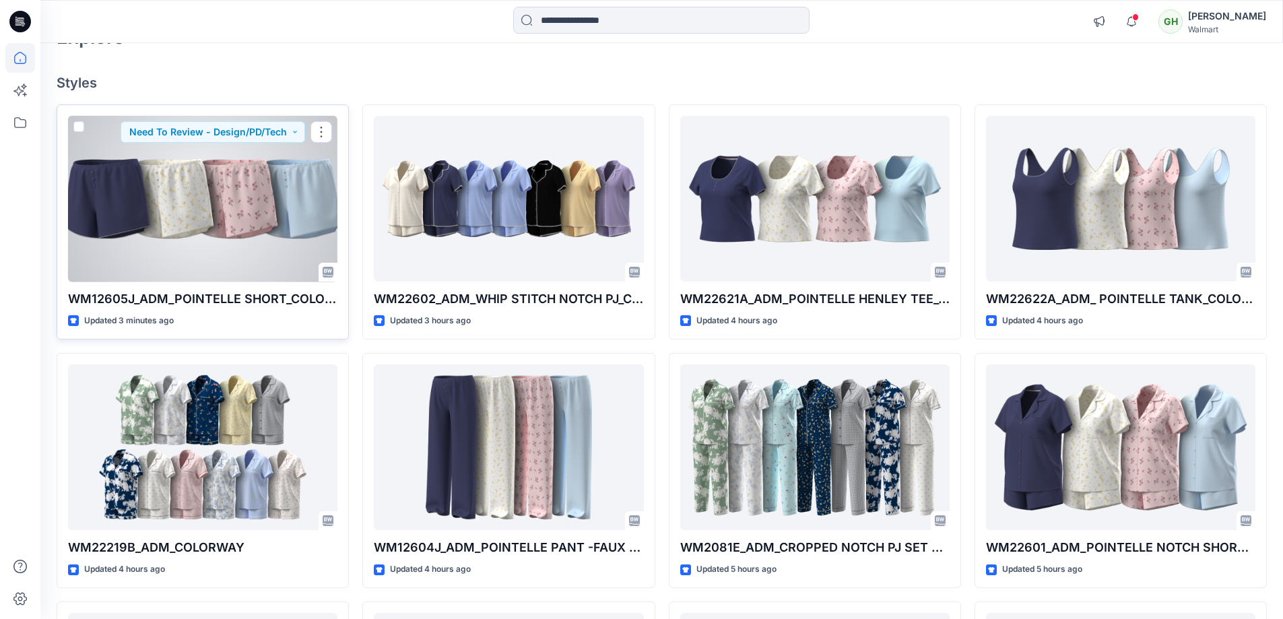
scroll to position [135, 0]
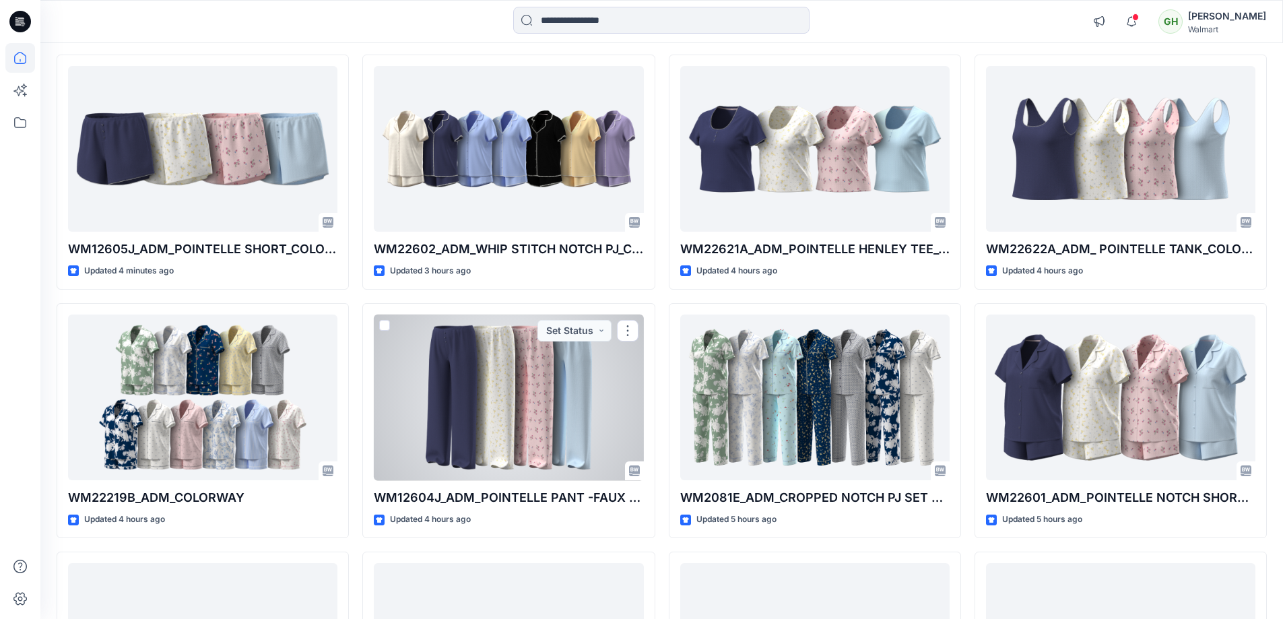
drag, startPoint x: 459, startPoint y: 355, endPoint x: 443, endPoint y: 360, distance: 16.4
click at [442, 360] on div at bounding box center [508, 398] width 269 height 166
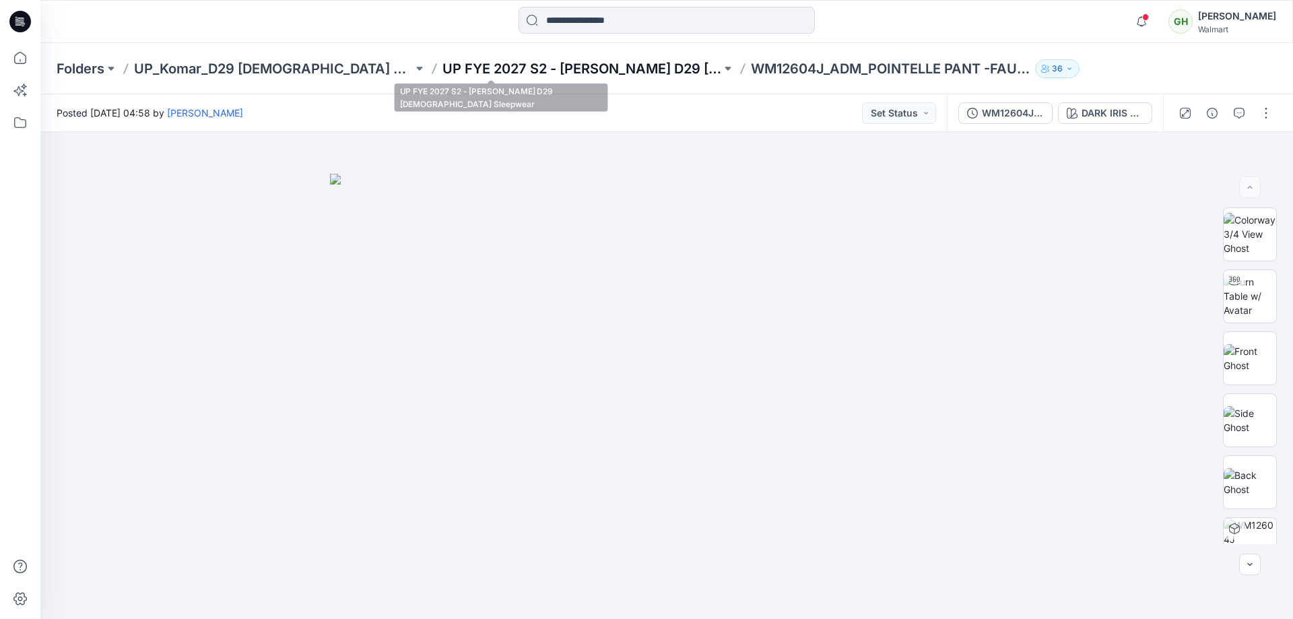
click at [442, 71] on p "UP FYE 2027 S2 - Komar D29 Ladies Sleepwear" at bounding box center [581, 68] width 279 height 19
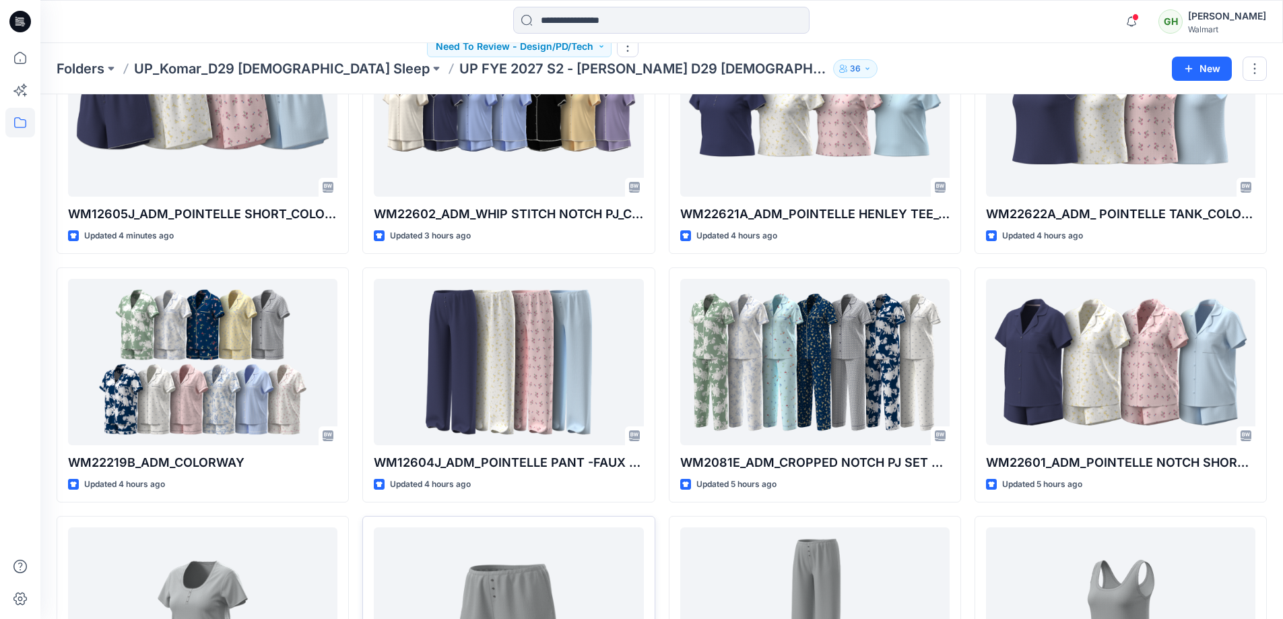
scroll to position [329, 0]
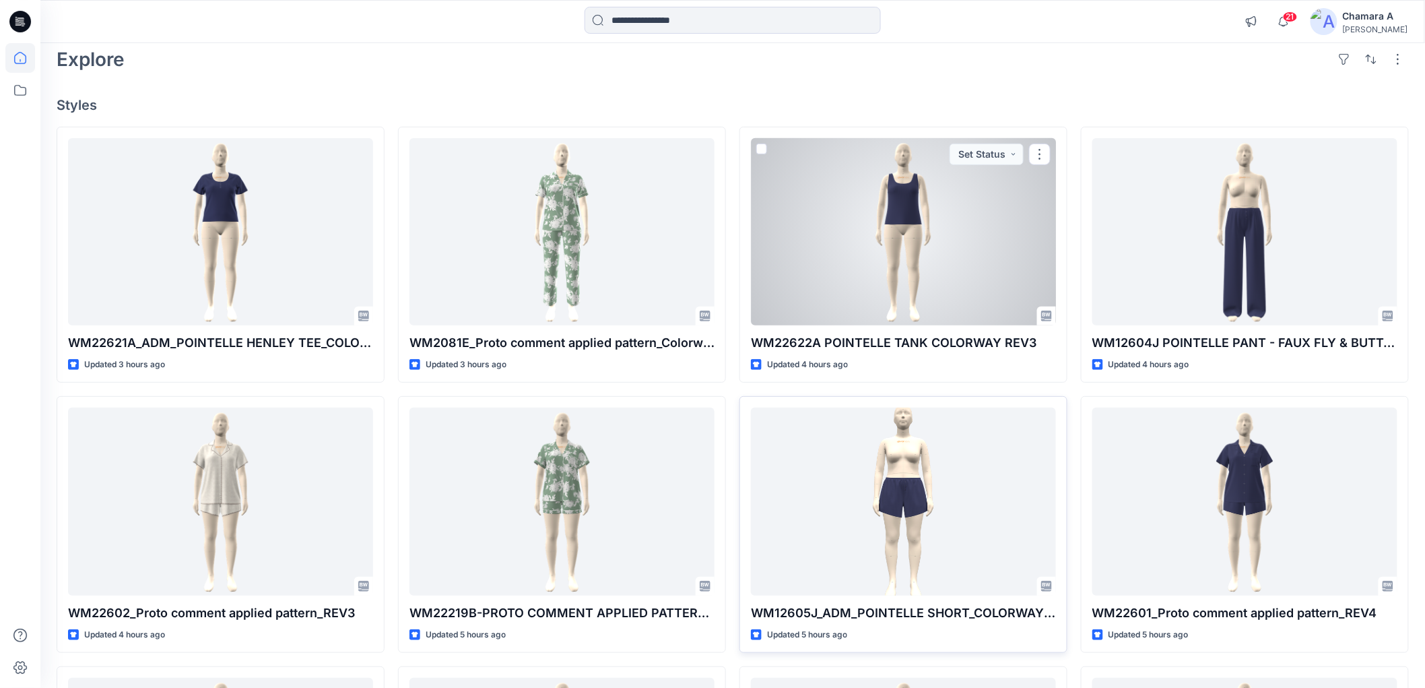
scroll to position [150, 0]
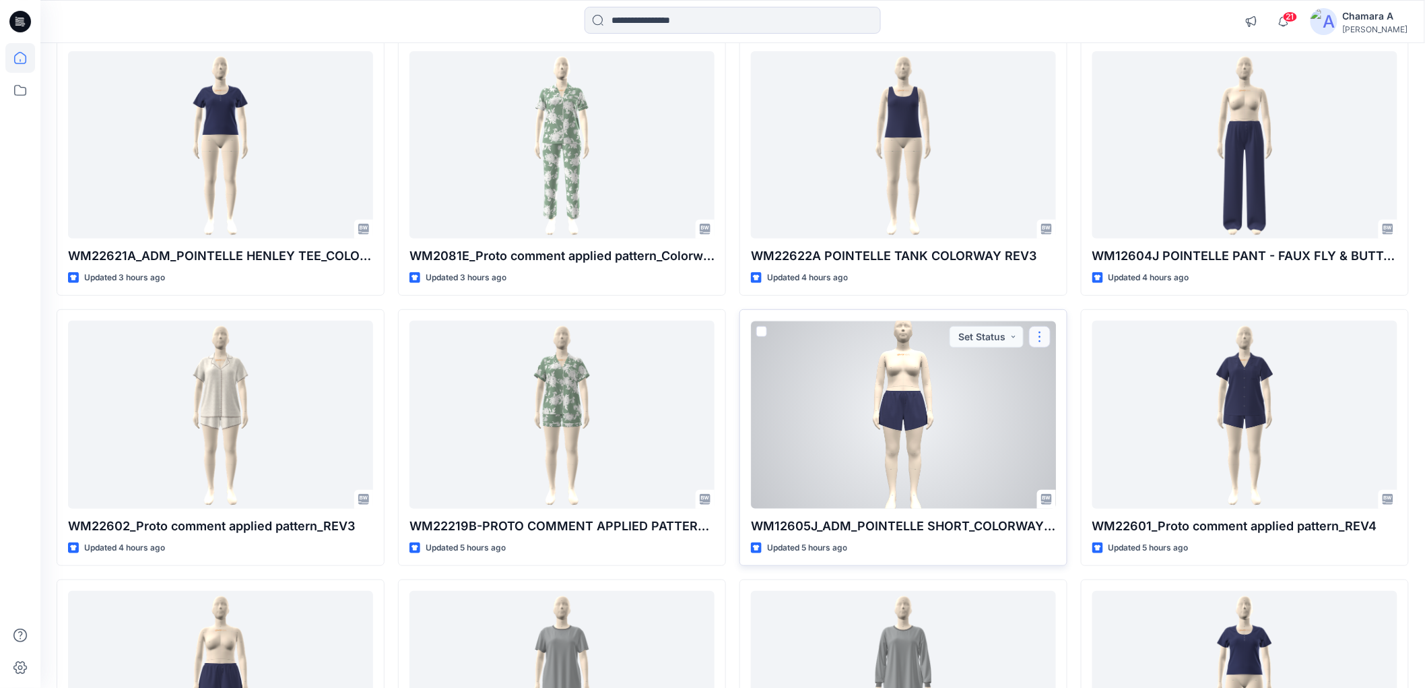
click at [1037, 345] on button "button" at bounding box center [1040, 337] width 22 height 22
click at [1066, 445] on p "Duplicate to..." at bounding box center [1086, 443] width 61 height 14
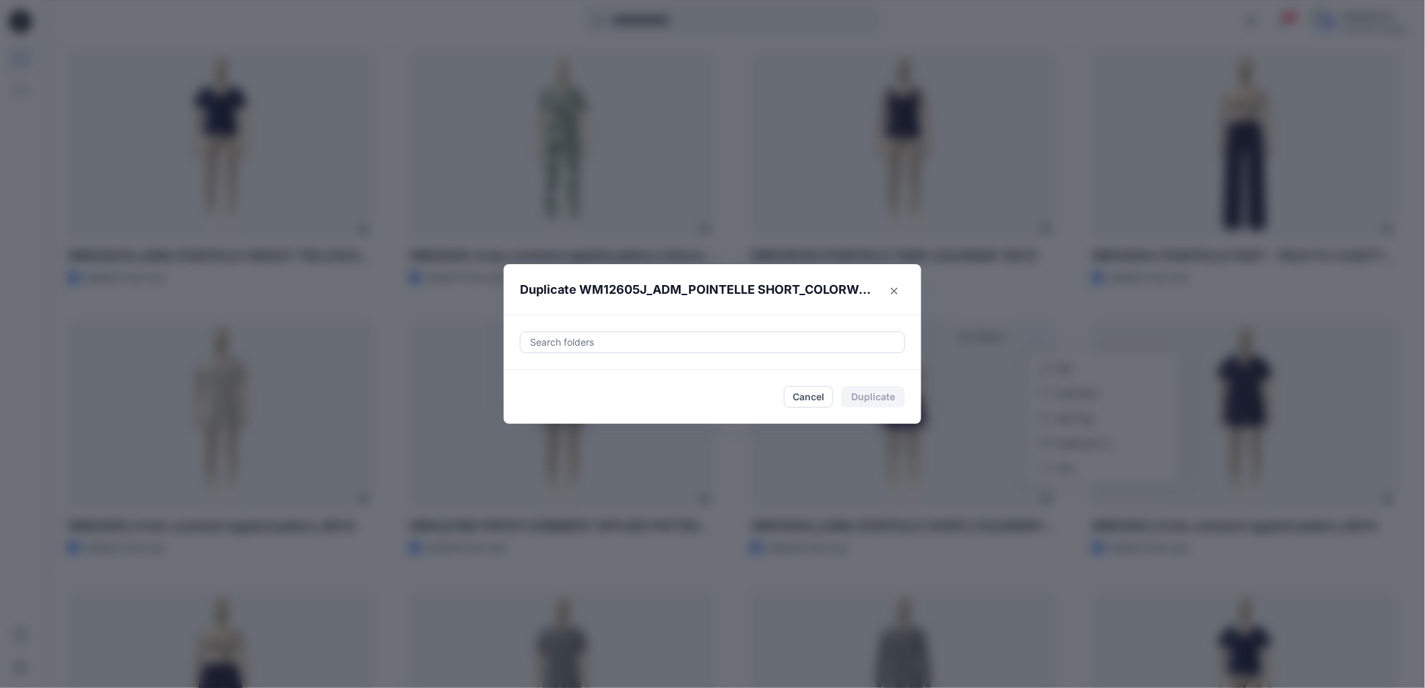
click at [607, 341] on div at bounding box center [713, 342] width 368 height 16
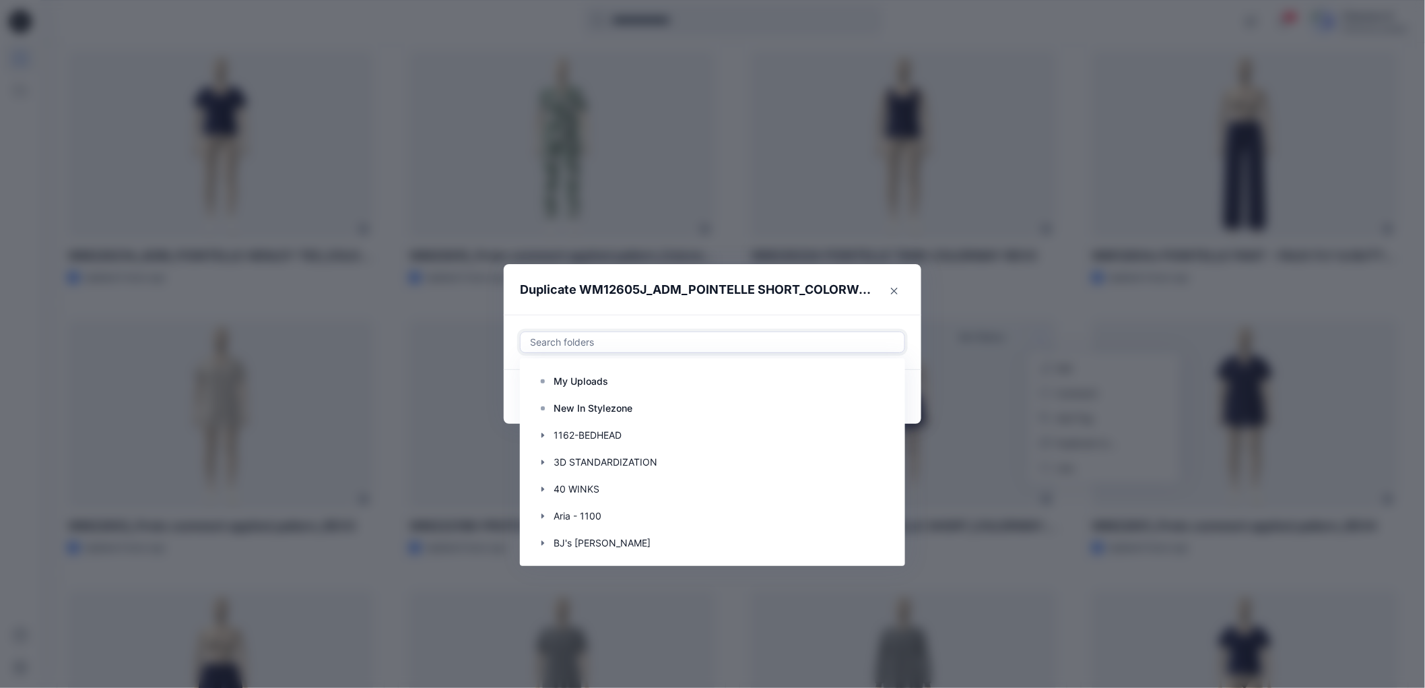
paste input "**********"
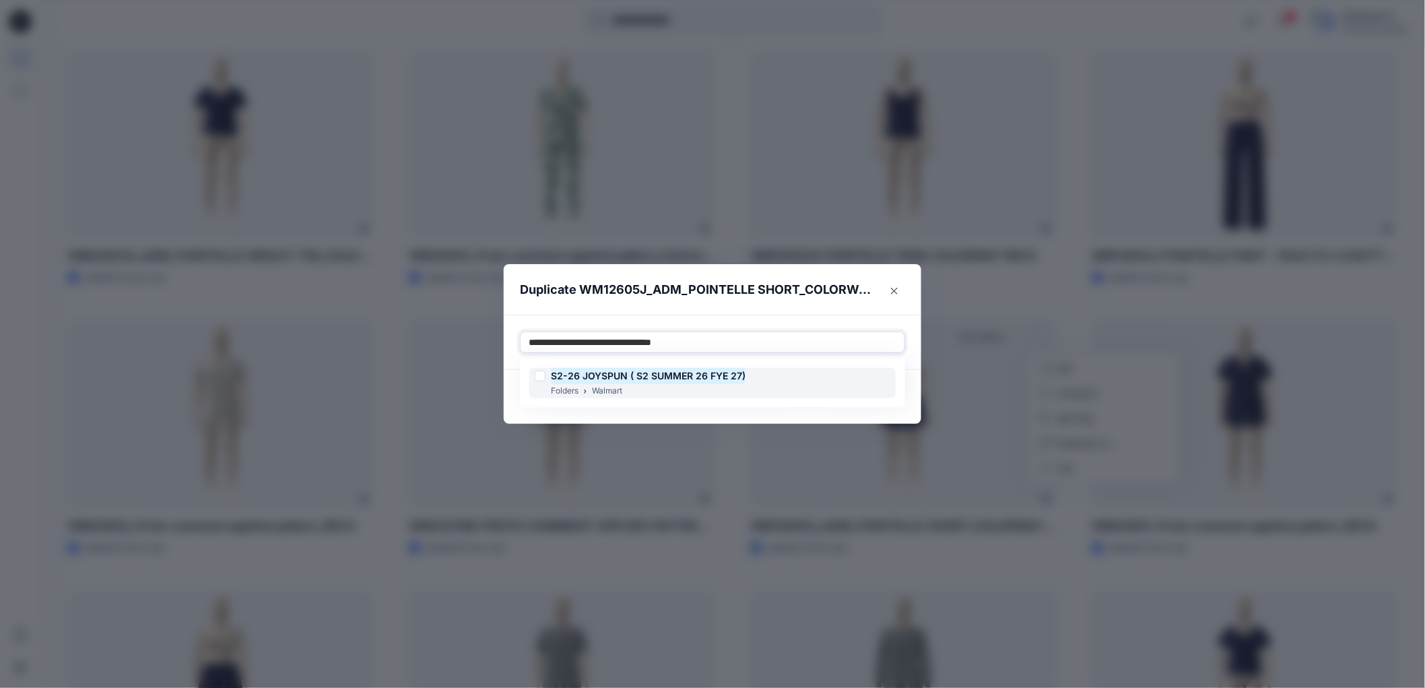
click at [614, 379] on mark "S2-26 JOYSPUN ( S2 SUMMER 26 FYE 27)" at bounding box center [648, 375] width 195 height 18
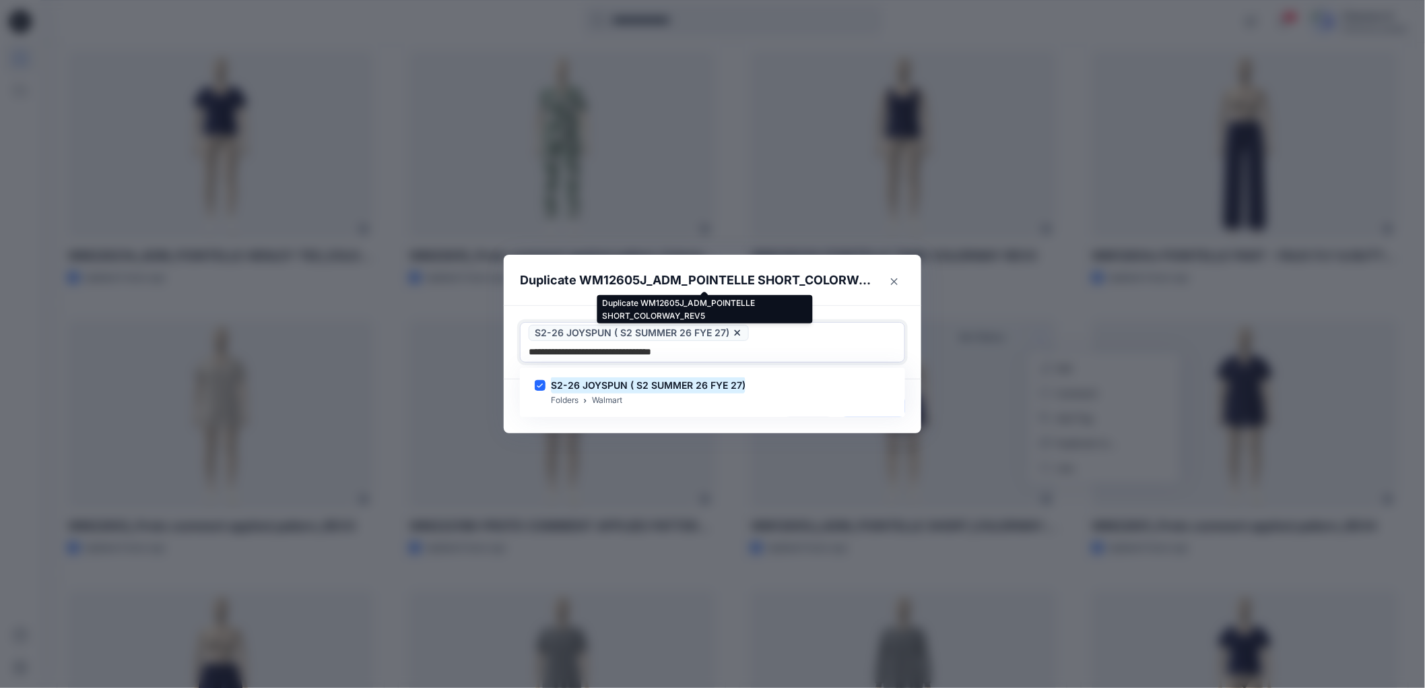
type input "**********"
click at [792, 282] on p "Duplicate WM12605J_ADM_POINTELLE SHORT_COLORWAY_REV5" at bounding box center [699, 280] width 358 height 19
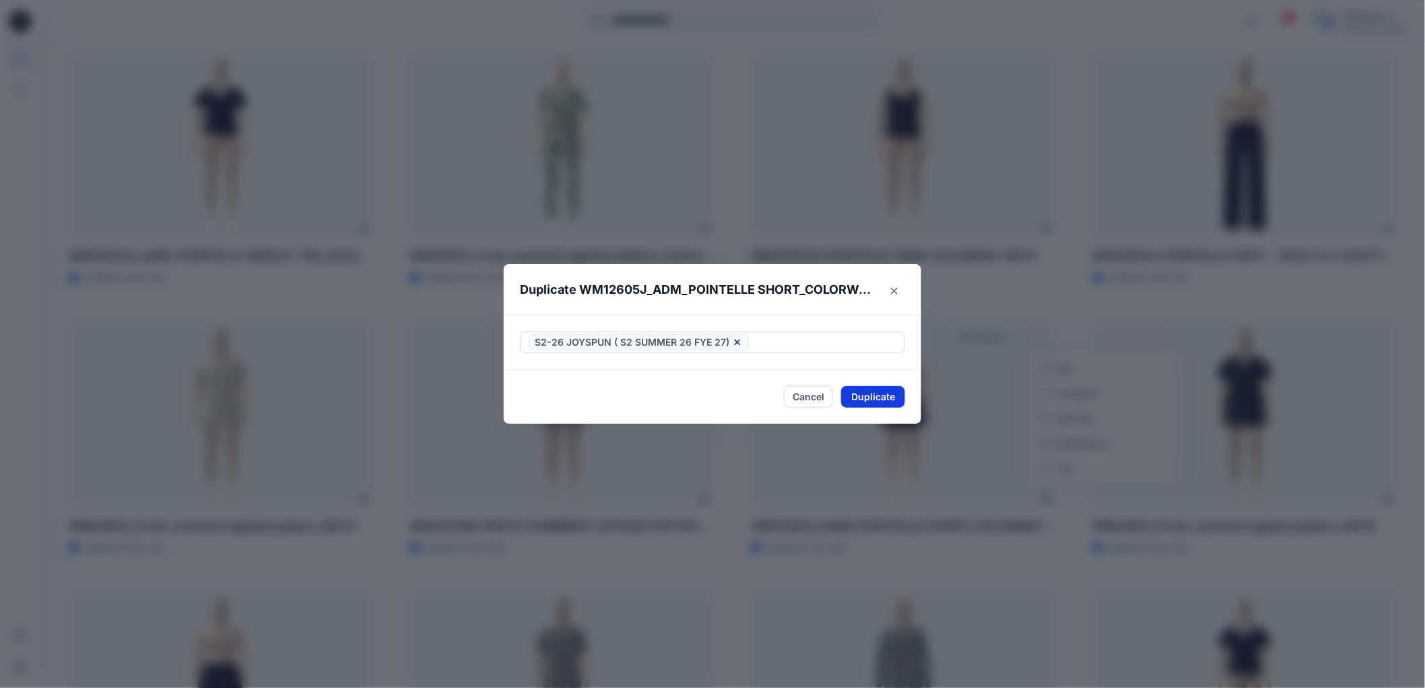
click at [900, 391] on button "Duplicate" at bounding box center [873, 397] width 64 height 22
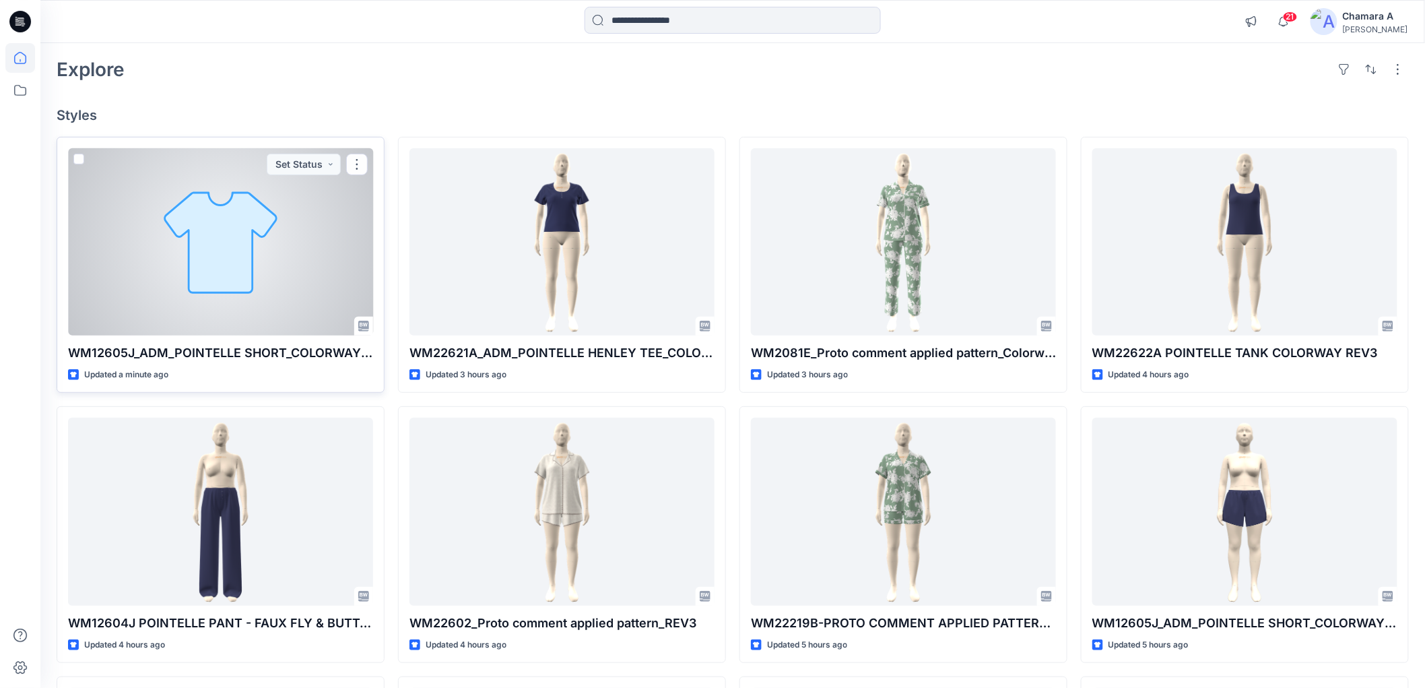
scroll to position [0, 0]
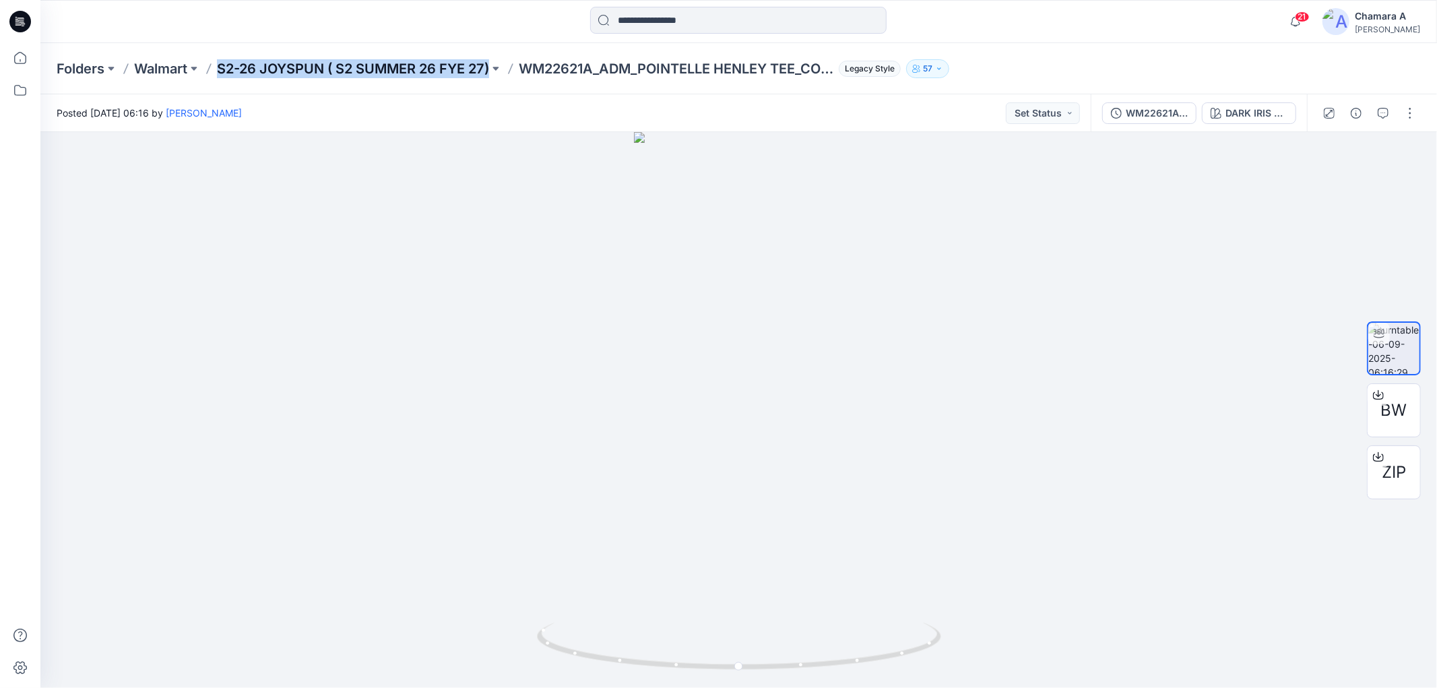
drag, startPoint x: 217, startPoint y: 67, endPoint x: 473, endPoint y: 72, distance: 256.6
click at [513, 74] on div "Folders Walmart S2-26 JOYSPUN ( S2 SUMMER 26 FYE 27) WM22621A_ADM_POINTELLE HEN…" at bounding box center [686, 68] width 1259 height 19
copy div "S2-26 JOYSPUN ( S2 SUMMER 26 FYE 27)"
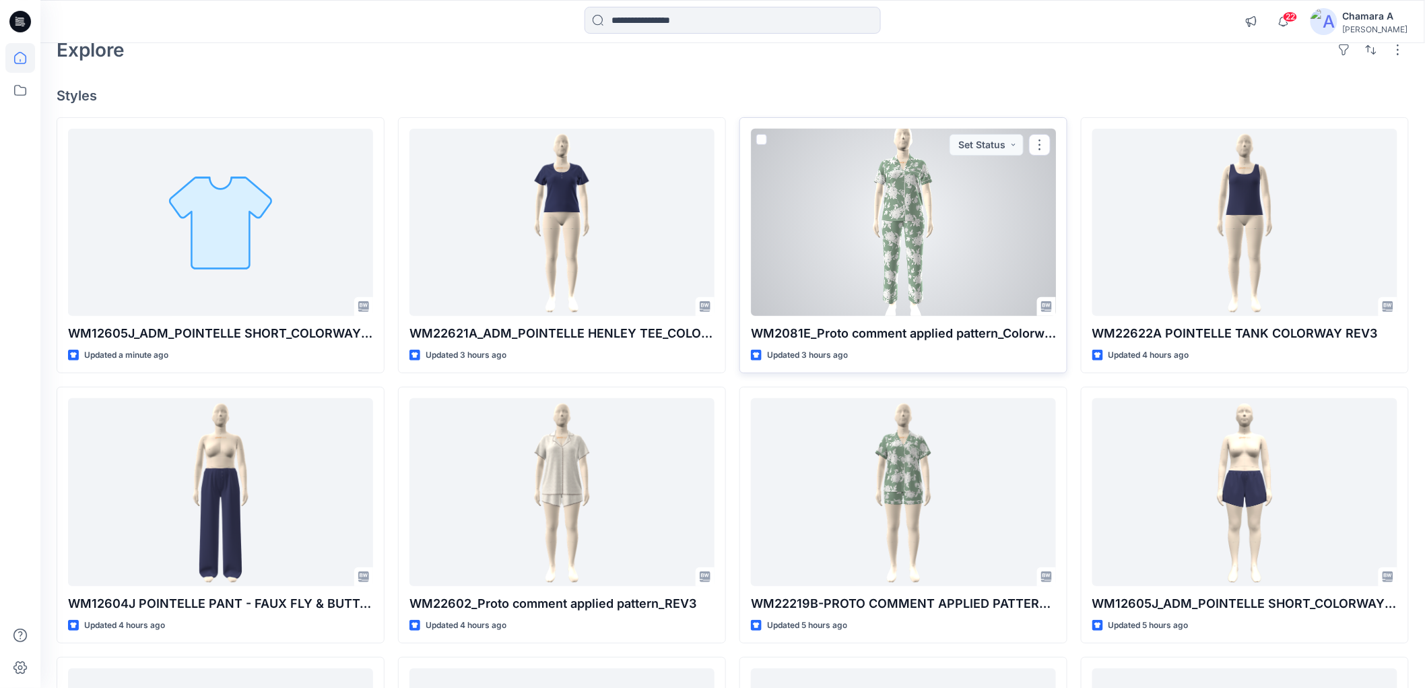
scroll to position [362, 0]
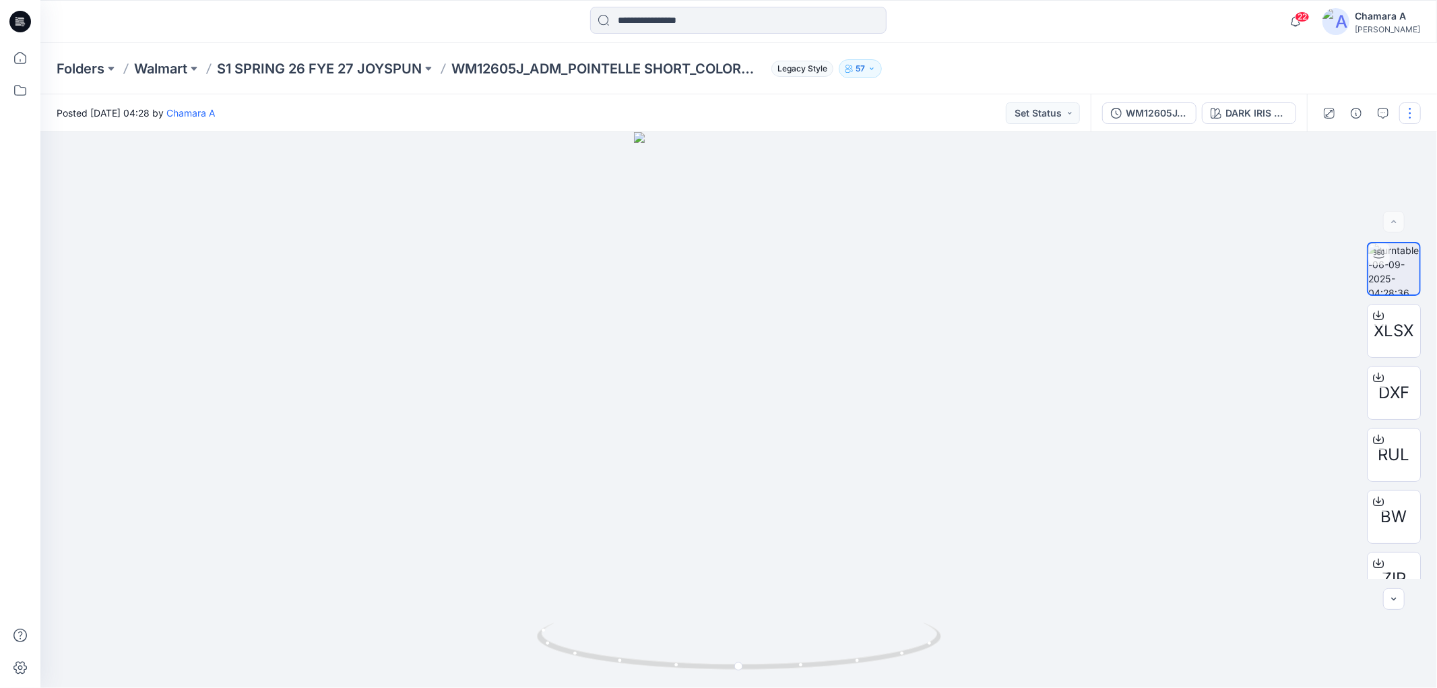
click at [1408, 117] on button "button" at bounding box center [1410, 113] width 22 height 22
click at [1324, 145] on p "Edit" at bounding box center [1323, 144] width 17 height 14
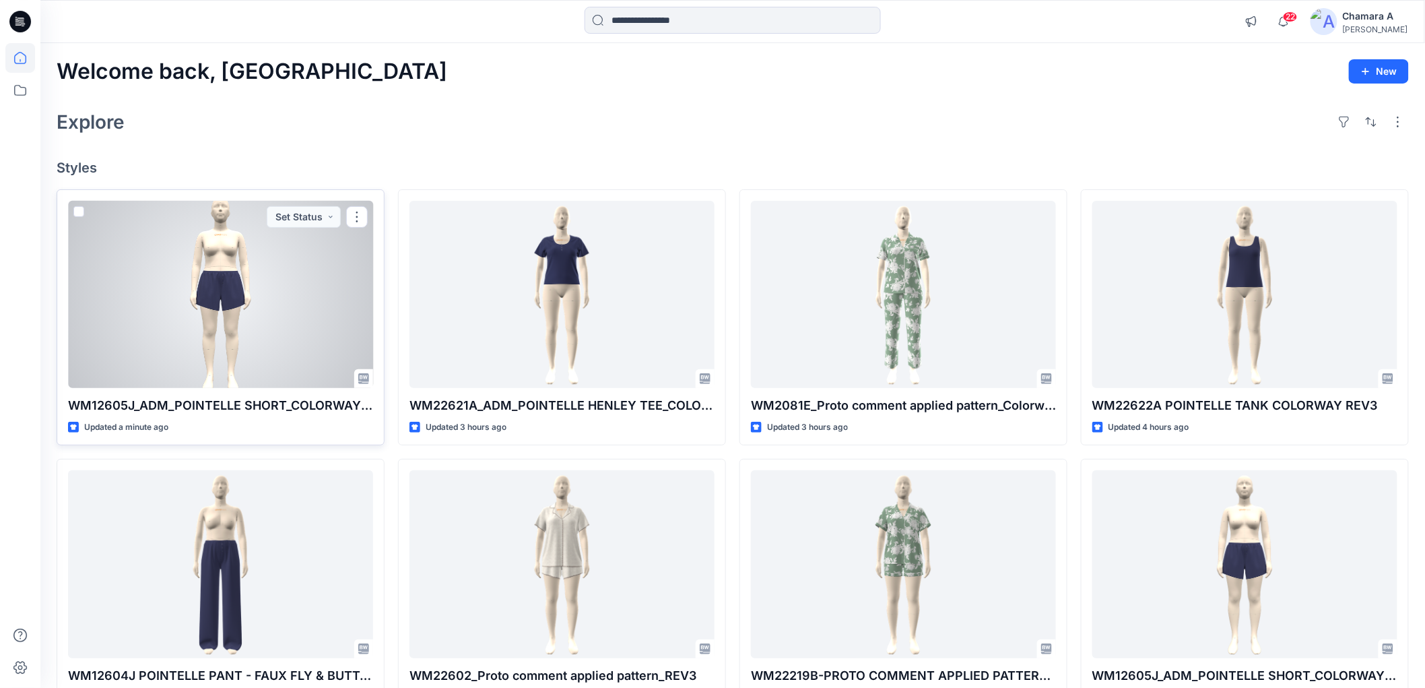
click at [258, 300] on div at bounding box center [220, 294] width 305 height 187
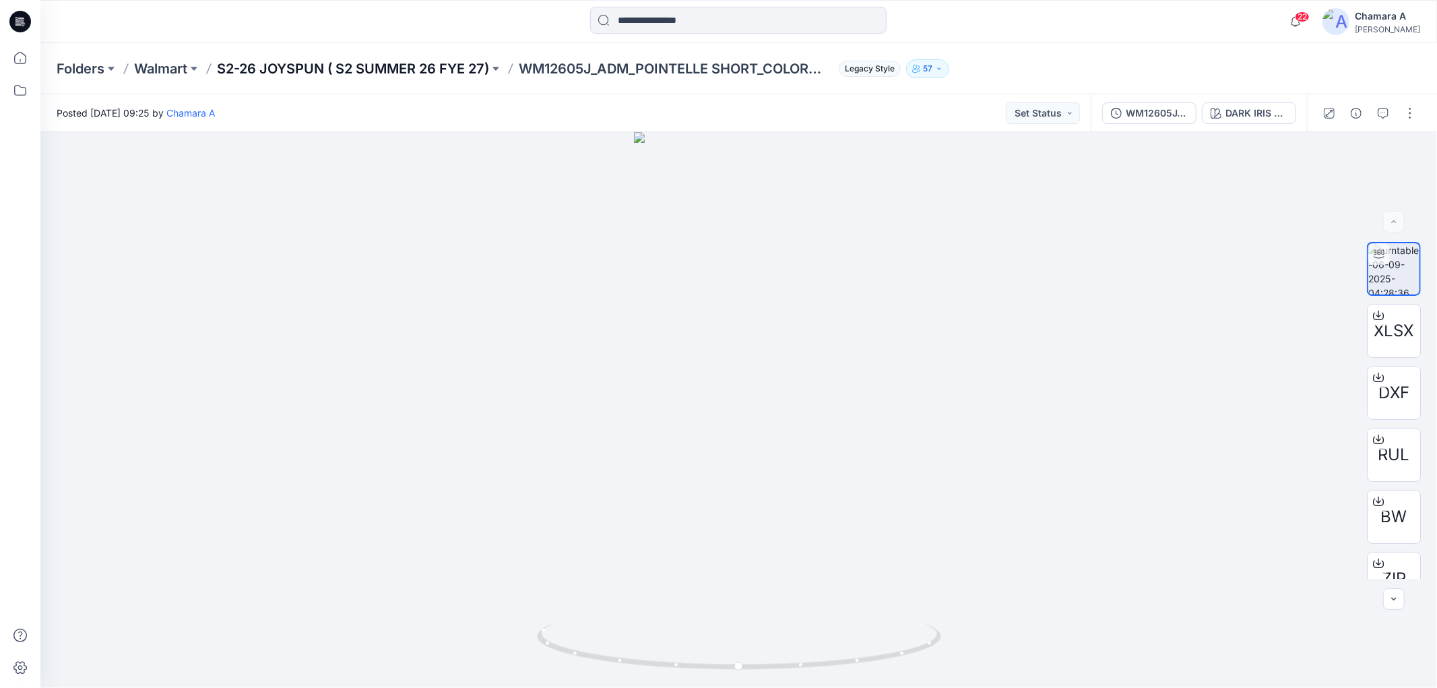
click at [443, 68] on p "S2-26 JOYSPUN ( S2 SUMMER 26 FYE 27)" at bounding box center [353, 68] width 272 height 19
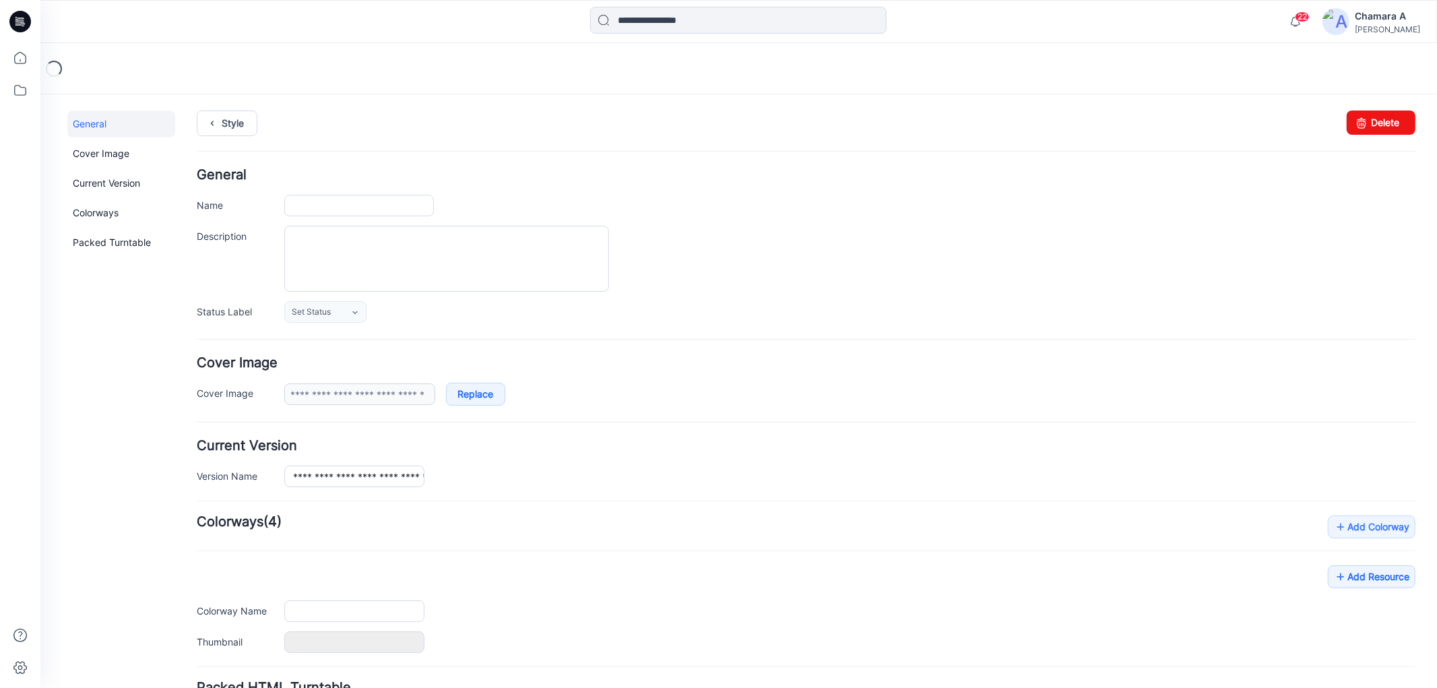
type input "**********"
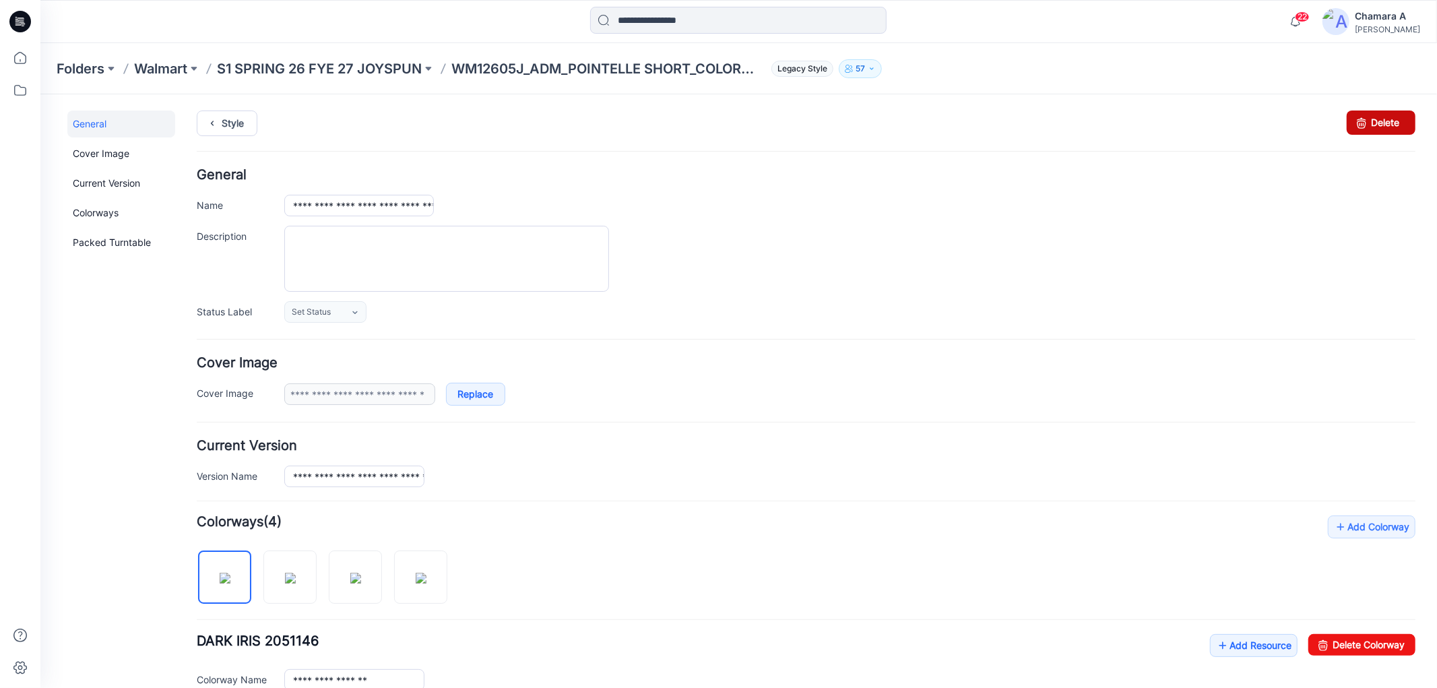
drag, startPoint x: 1376, startPoint y: 119, endPoint x: 837, endPoint y: 160, distance: 540.3
click at [1376, 119] on link "Delete" at bounding box center [1380, 122] width 69 height 24
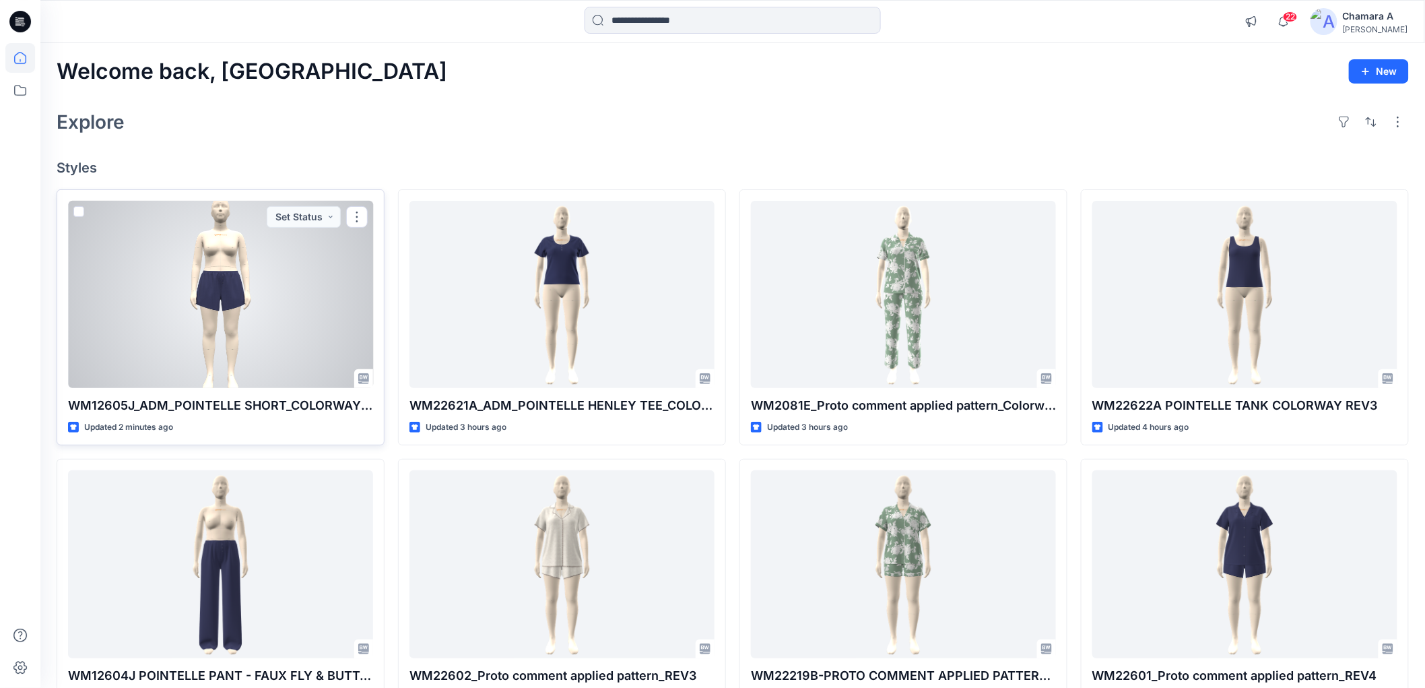
click at [269, 273] on div at bounding box center [220, 294] width 305 height 187
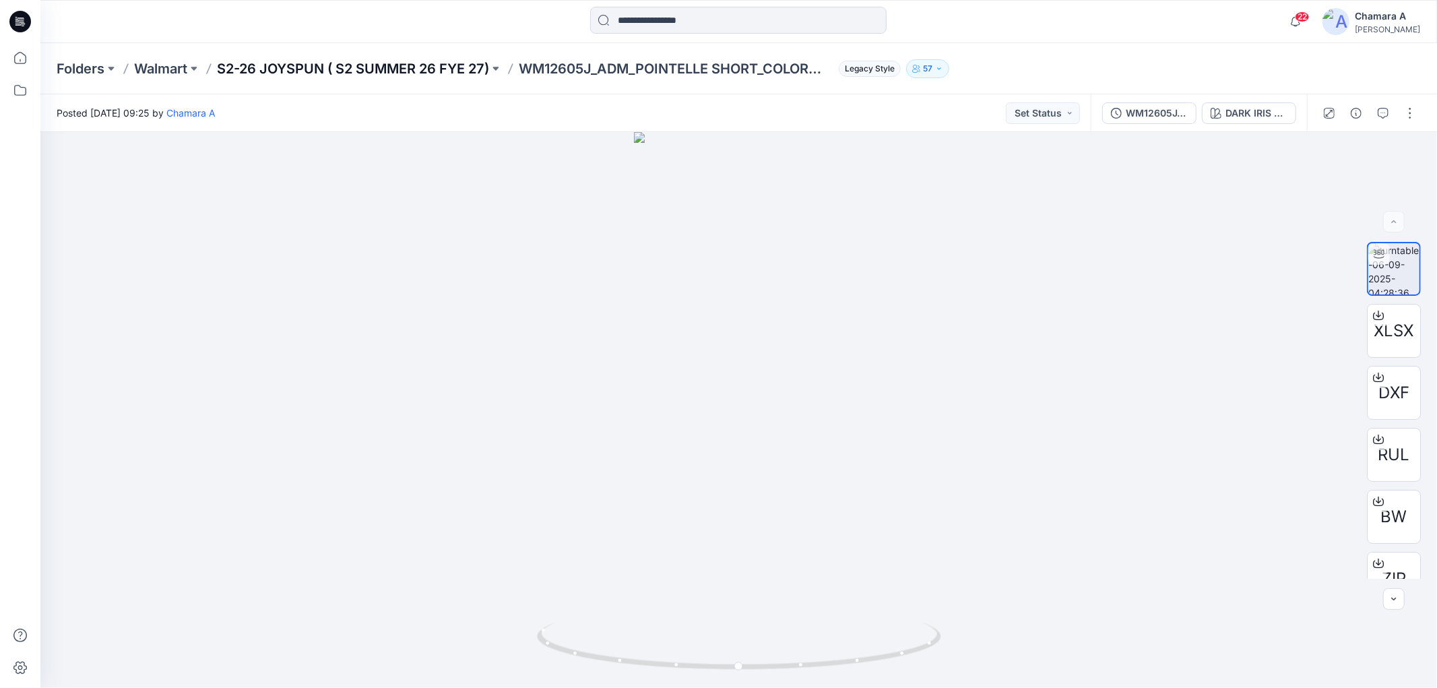
click at [419, 69] on p "S2-26 JOYSPUN ( S2 SUMMER 26 FYE 27)" at bounding box center [353, 68] width 272 height 19
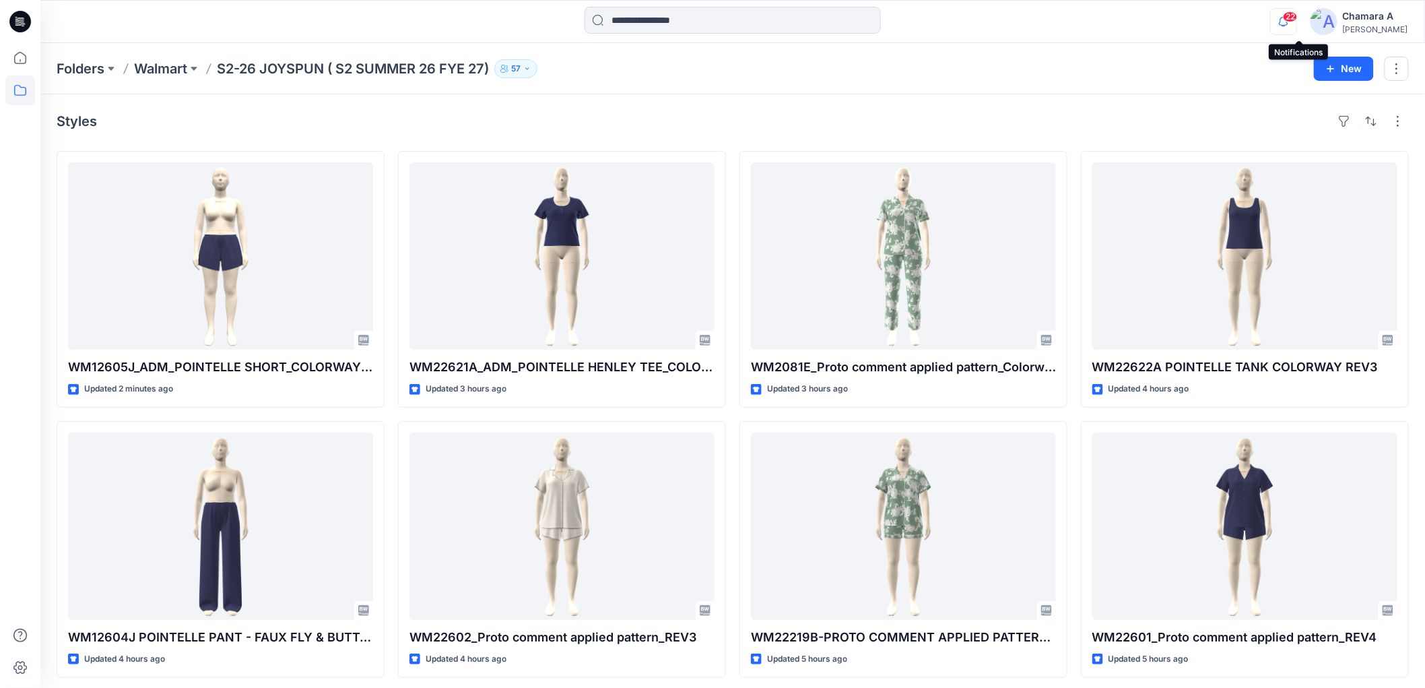
click at [1296, 23] on icon "button" at bounding box center [1284, 21] width 26 height 27
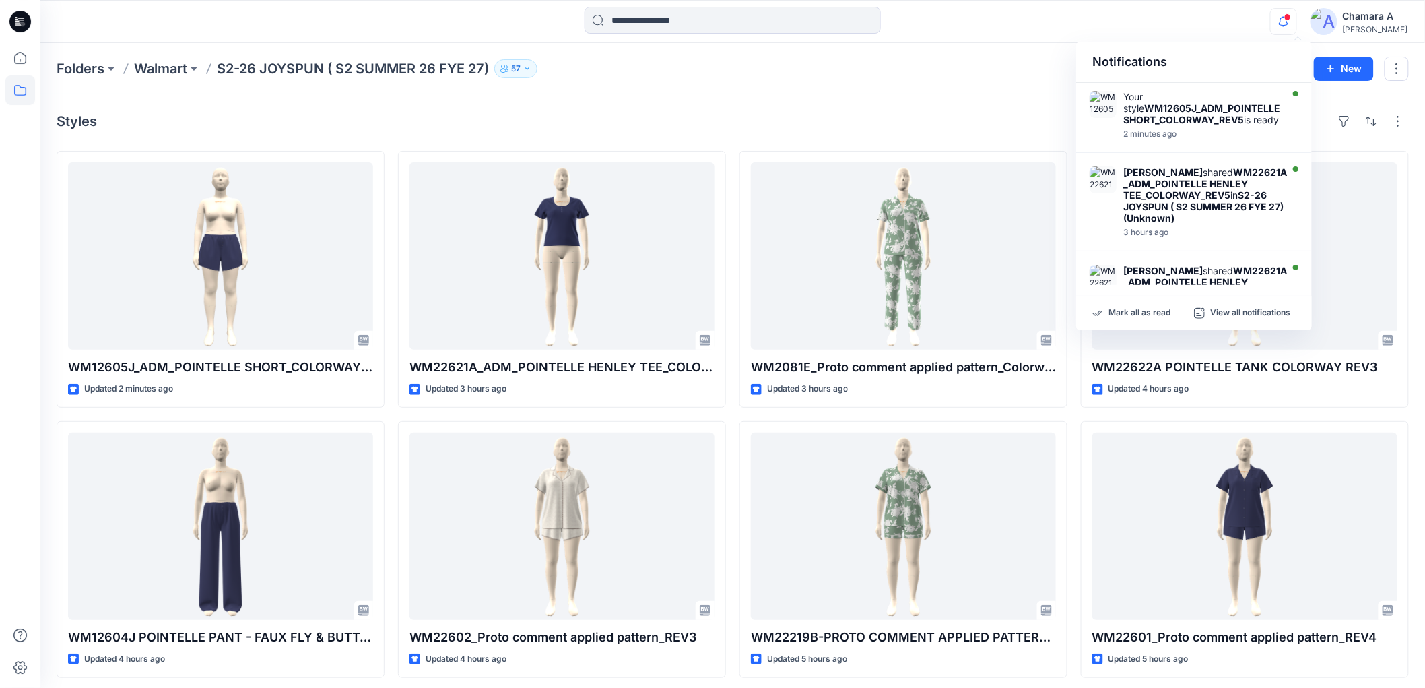
click at [781, 66] on div "Folders Walmart S2-26 JOYSPUN ( S2 SUMMER 26 FYE 27) 57" at bounding box center [680, 68] width 1247 height 19
